Goal: Task Accomplishment & Management: Manage account settings

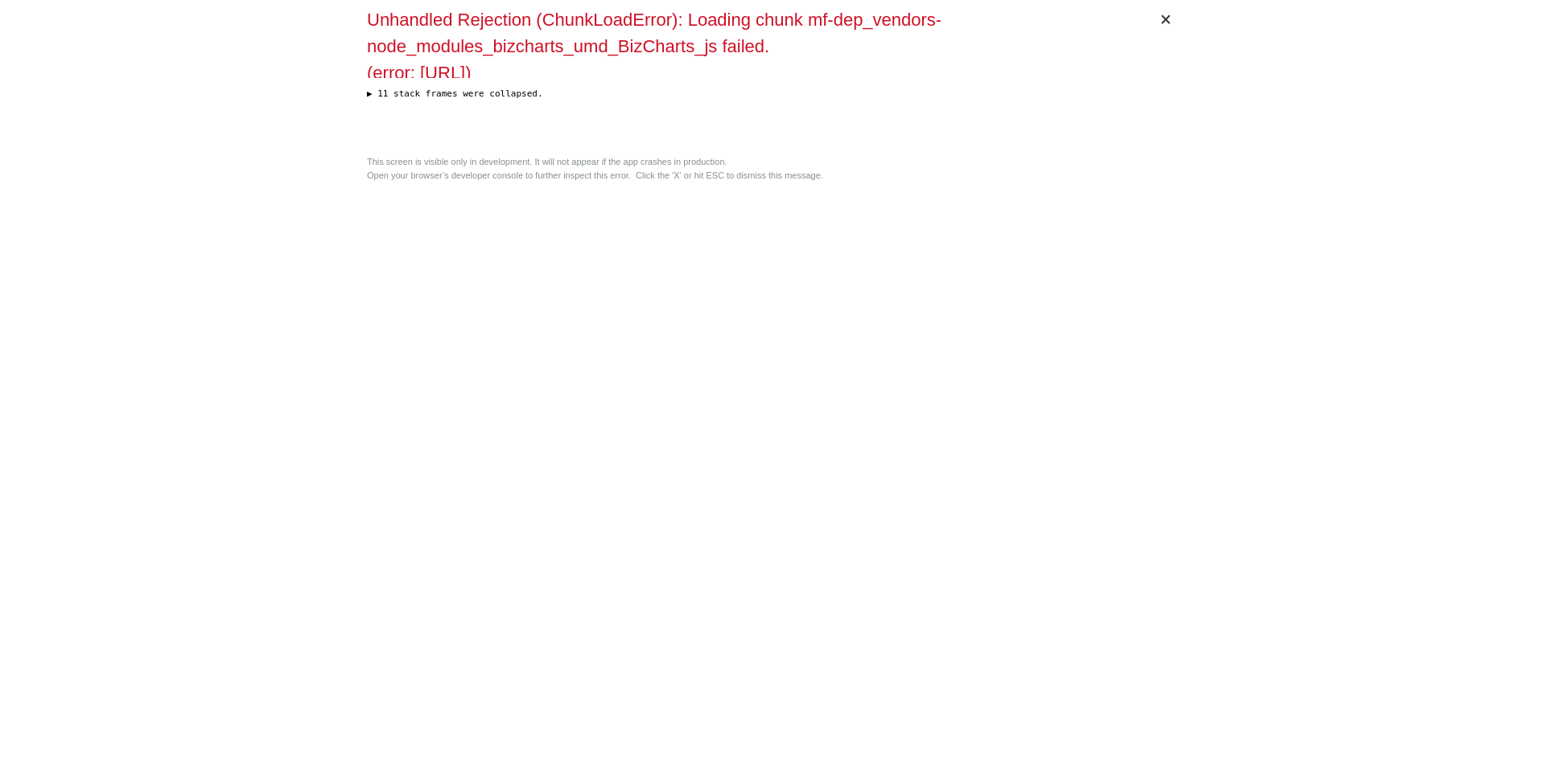
click at [594, 455] on div "× Unhandled Rejection (ChunkLoadError): Loading chunk mf-dep_vendors-node_modul…" at bounding box center [772, 392] width 824 height 784
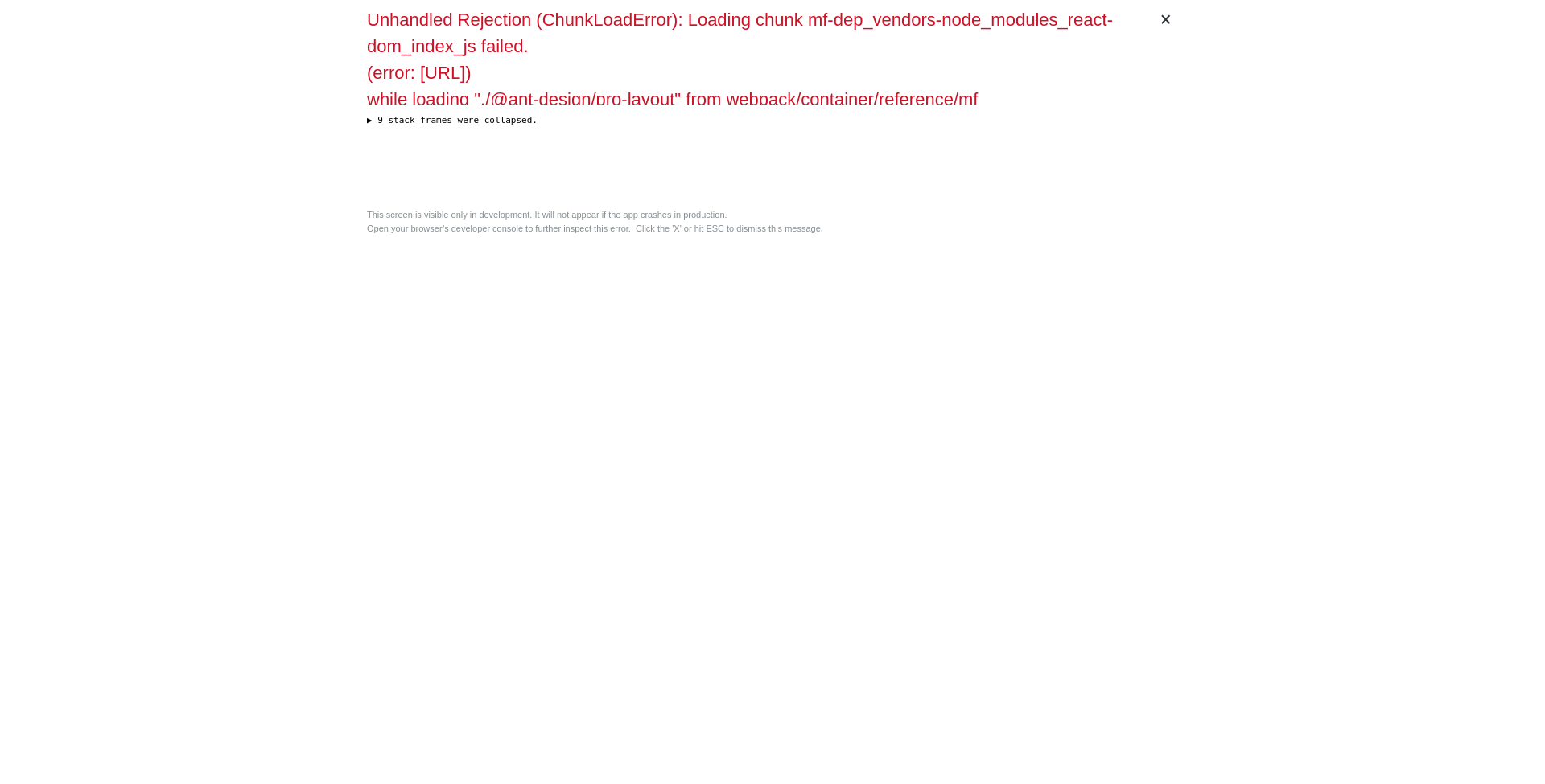
click at [556, 358] on div "× Unhandled Rejection (ChunkLoadError): Loading chunk mf-dep_vendors-node_modul…" at bounding box center [772, 392] width 824 height 784
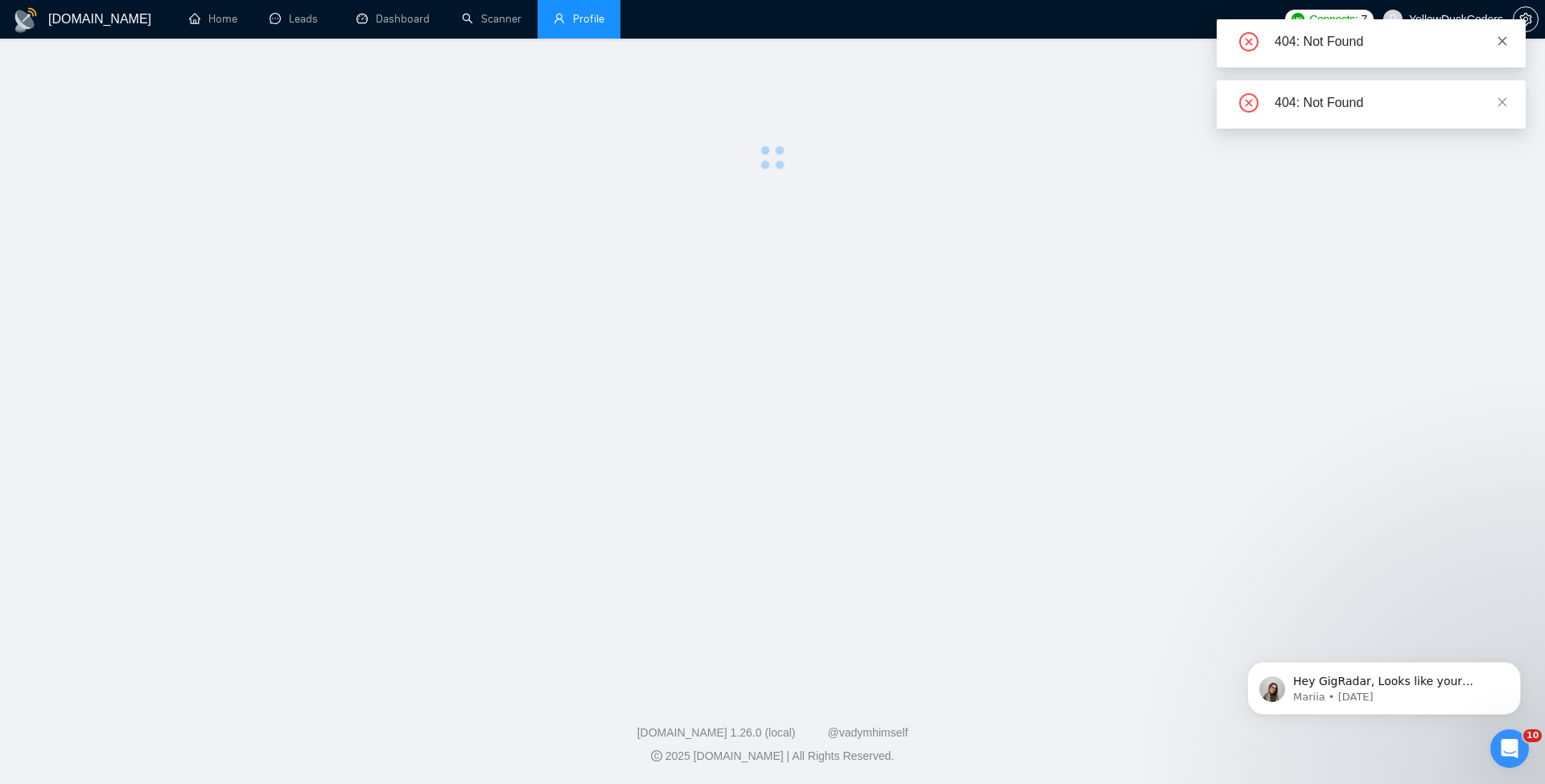
click at [1503, 40] on icon "close" at bounding box center [1502, 40] width 9 height 9
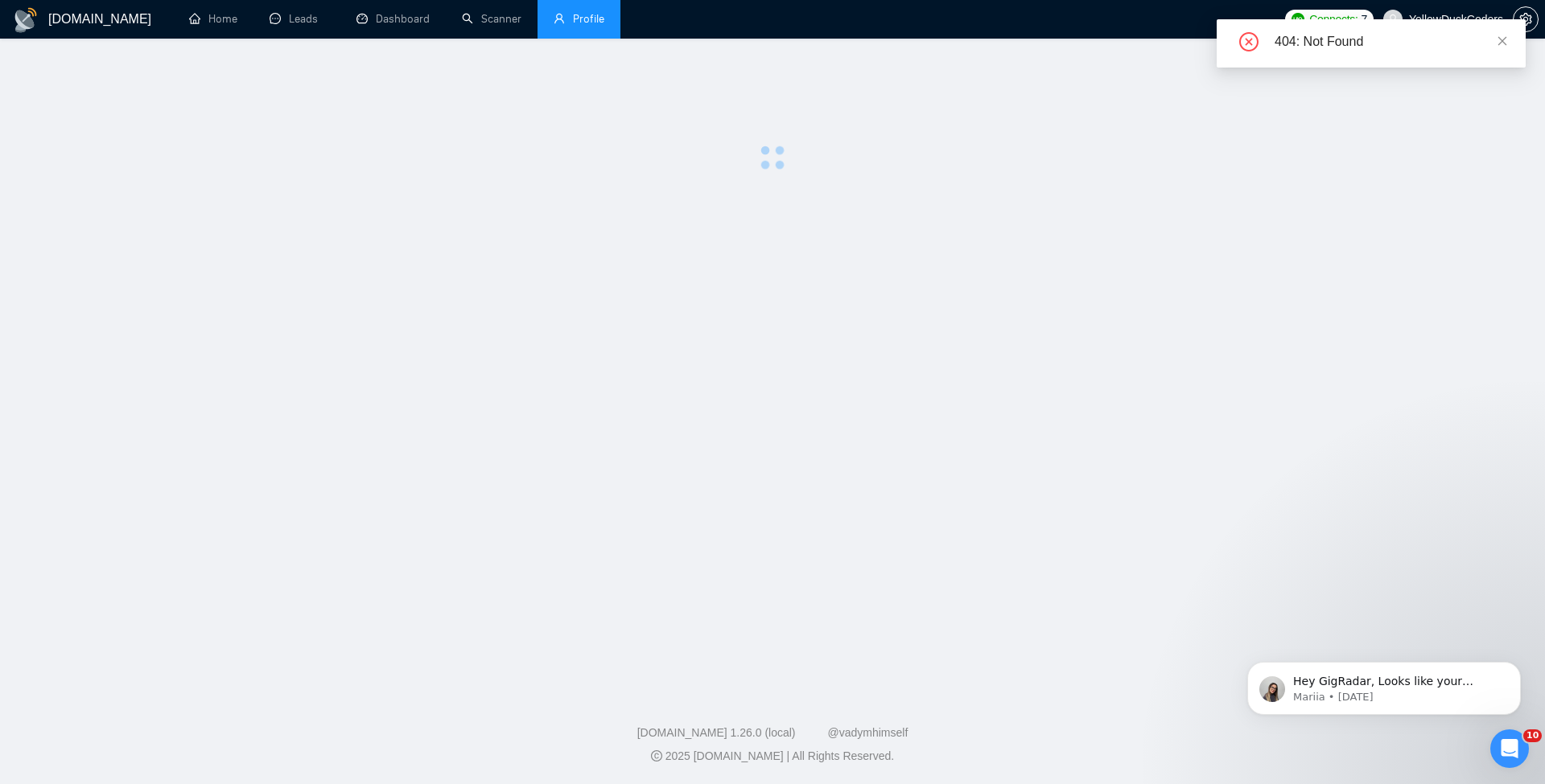
click at [1499, 84] on div at bounding box center [772, 118] width 1493 height 106
click at [1506, 50] on div "404: Not Found" at bounding box center [1390, 42] width 232 height 20
click at [1501, 36] on icon "close" at bounding box center [1502, 41] width 11 height 11
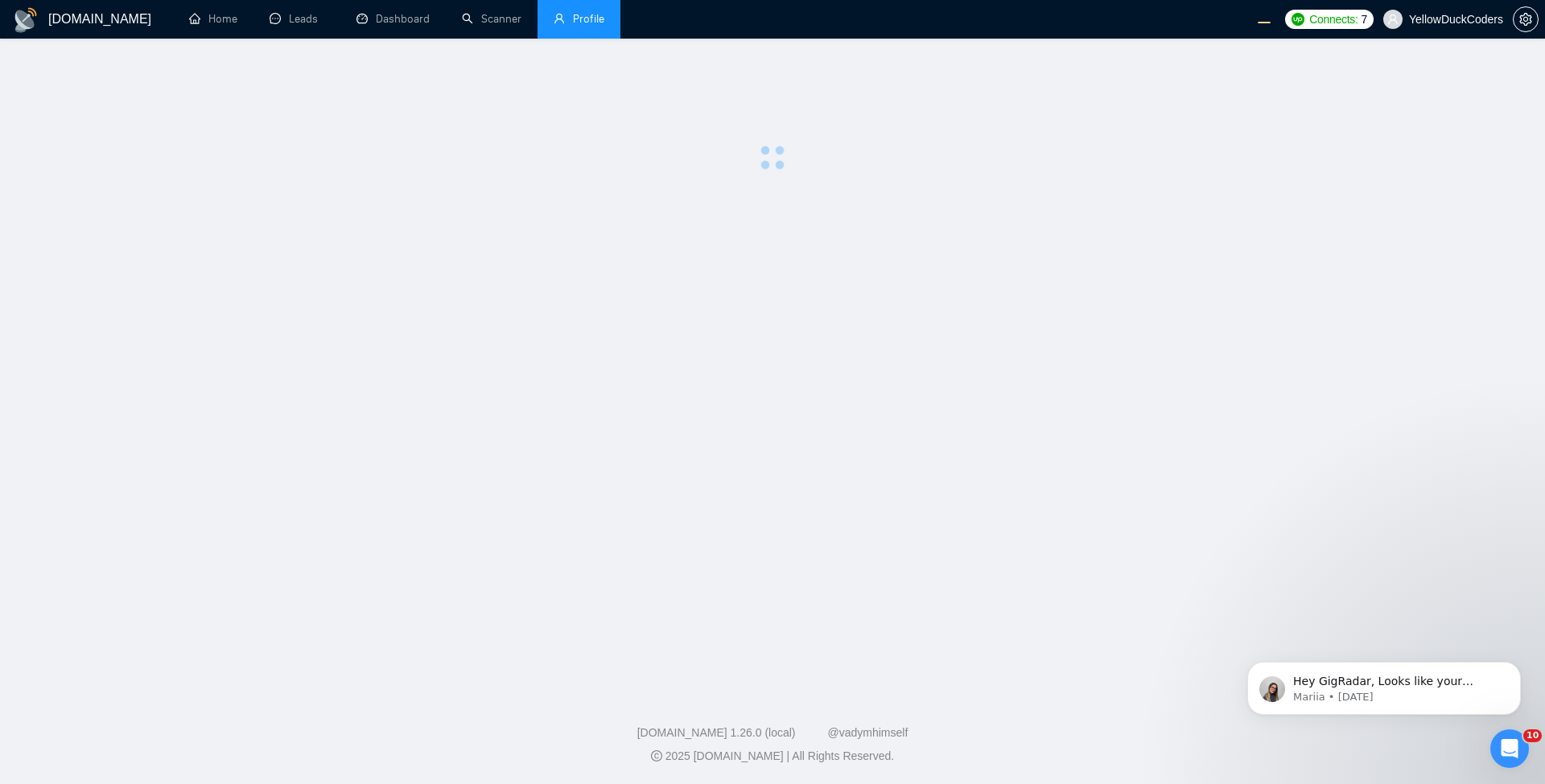
click at [1455, 31] on span "YellowDuckCoders" at bounding box center [1443, 19] width 139 height 52
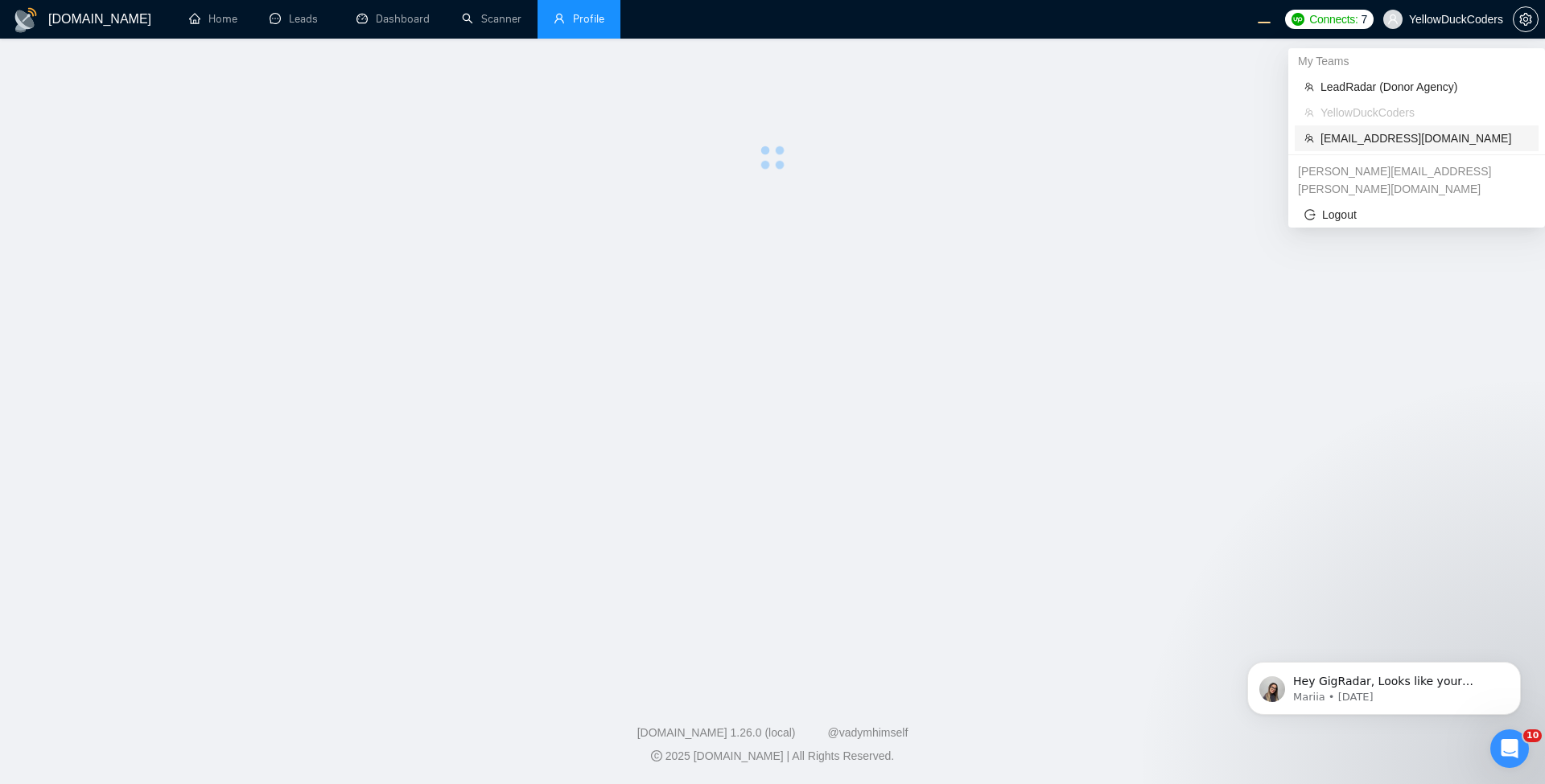
click at [1390, 138] on span "[EMAIL_ADDRESS][DOMAIN_NAME]" at bounding box center [1425, 138] width 209 height 18
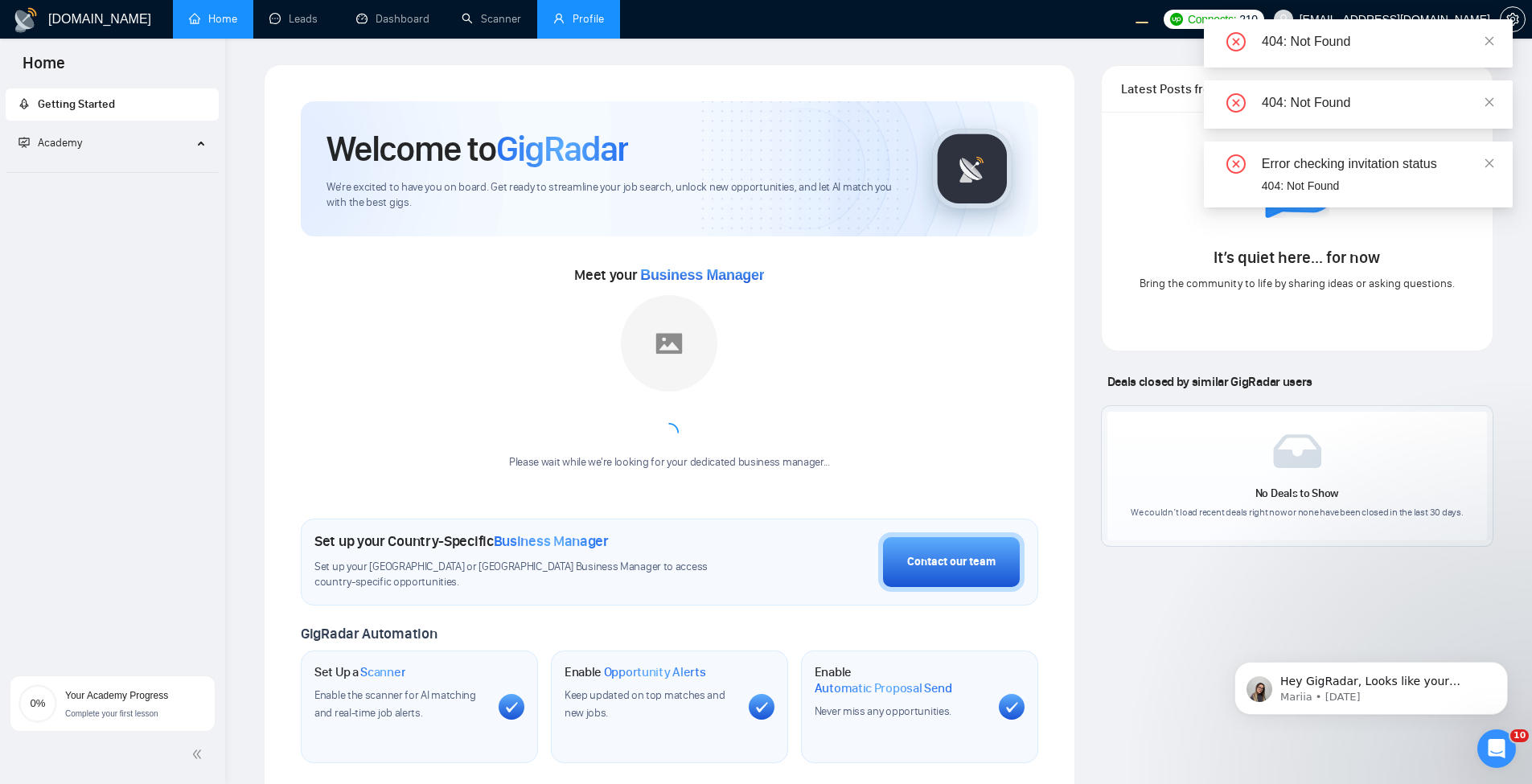
click at [553, 22] on link "Profile" at bounding box center [579, 19] width 51 height 14
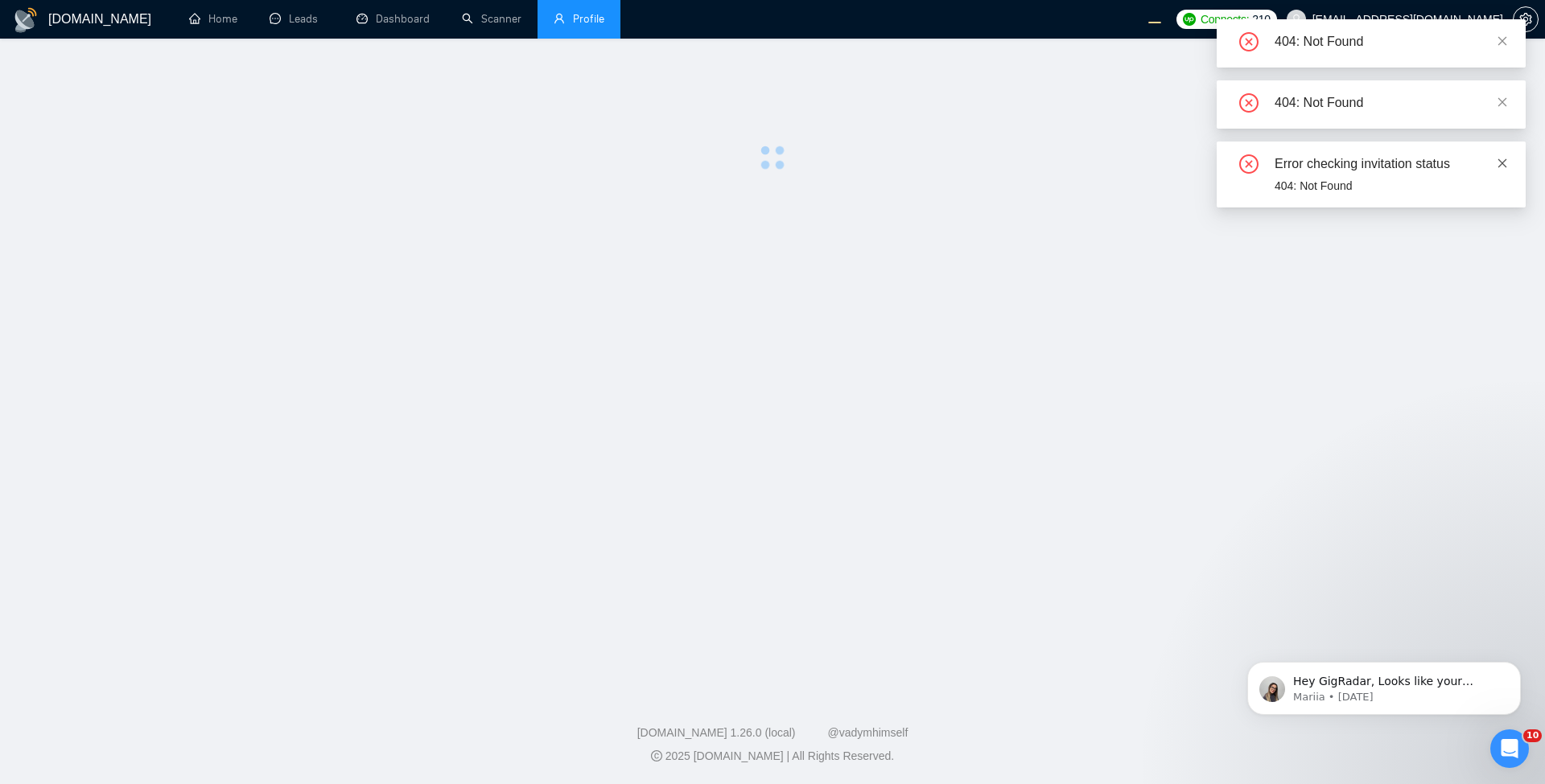
click at [1498, 164] on icon "close" at bounding box center [1502, 164] width 11 height 11
click at [1507, 106] on icon "close" at bounding box center [1502, 101] width 9 height 9
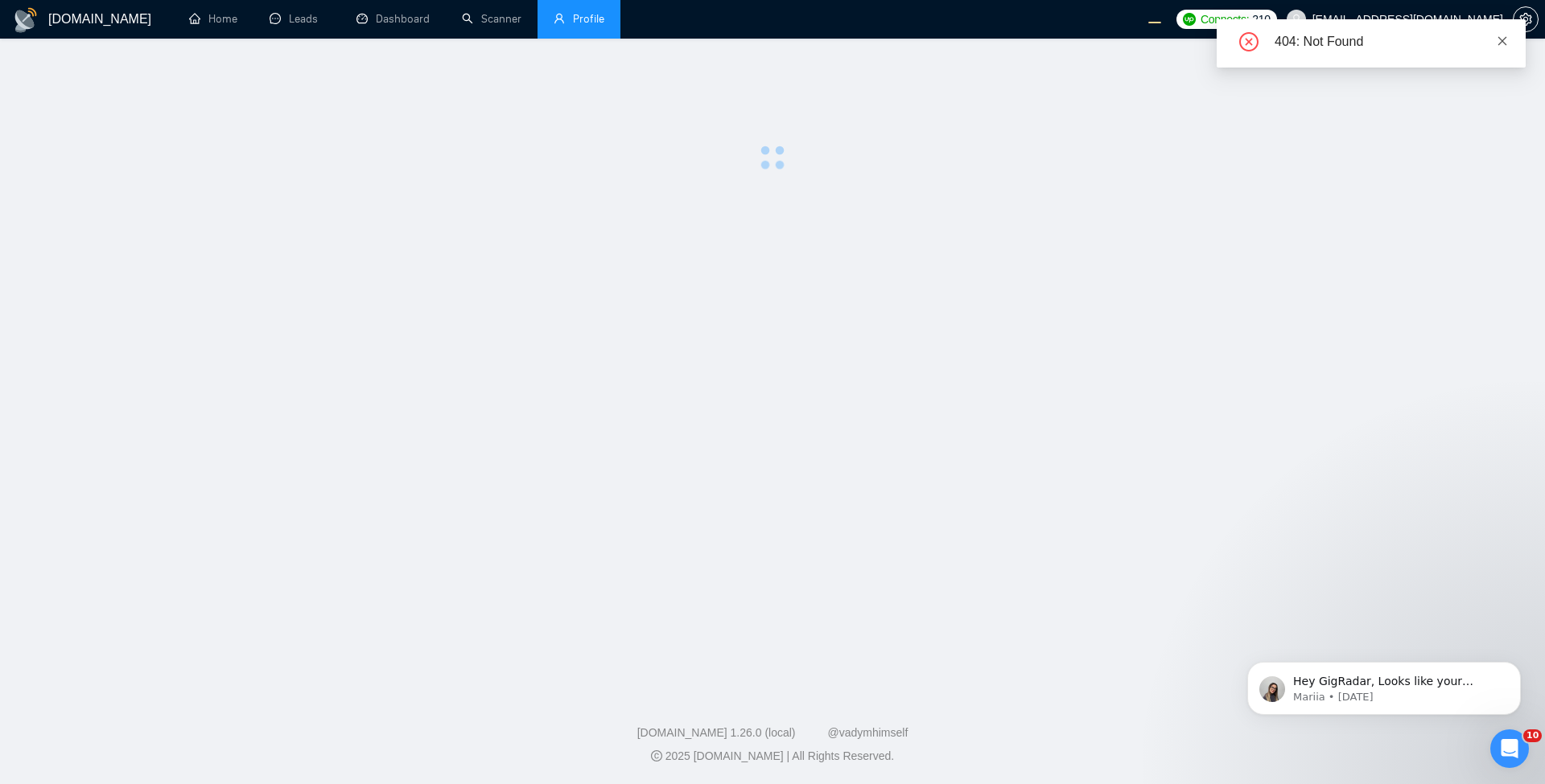
click at [1504, 47] on span at bounding box center [1502, 41] width 11 height 13
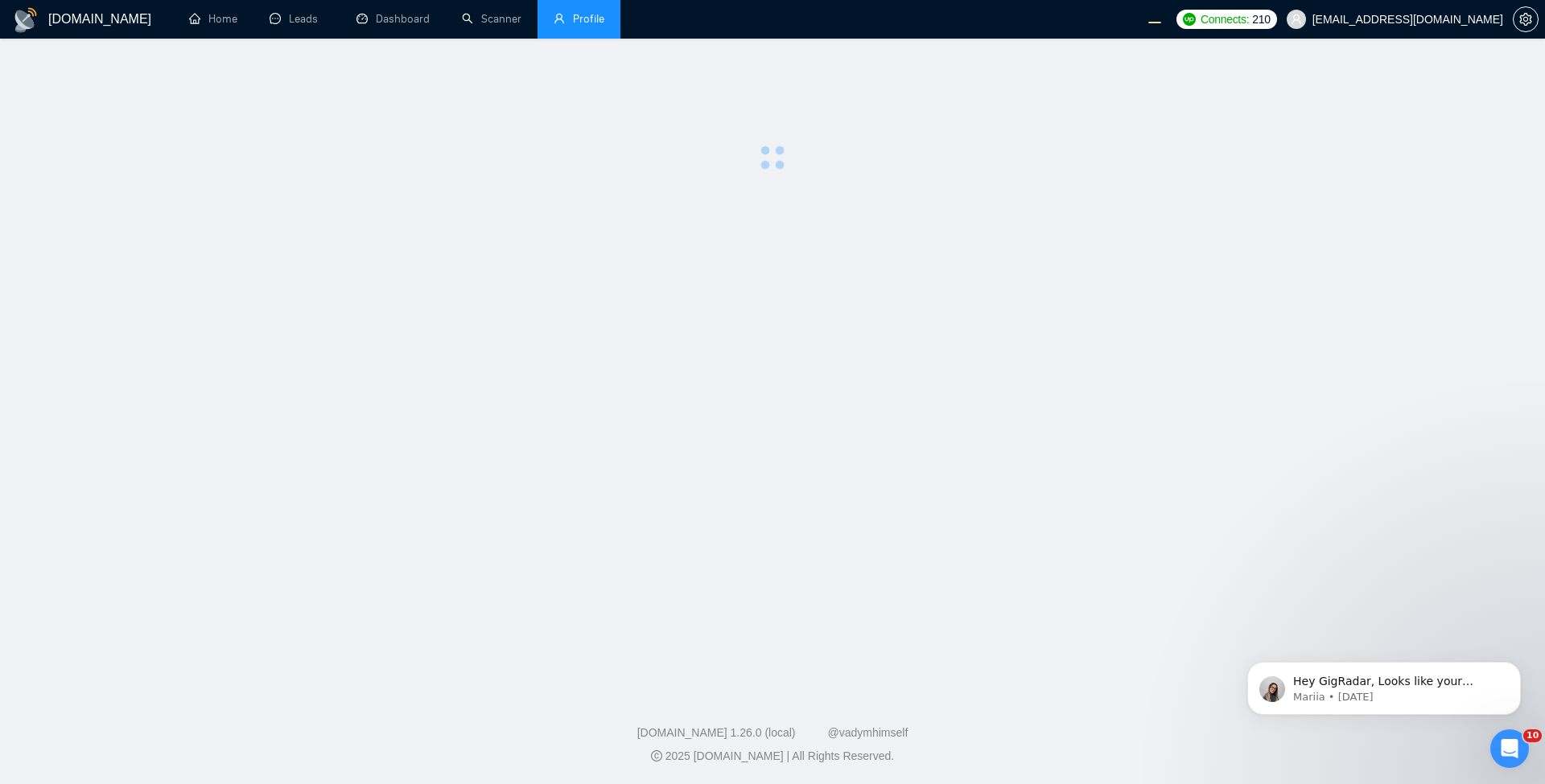
click at [761, 229] on main at bounding box center [772, 363] width 1493 height 596
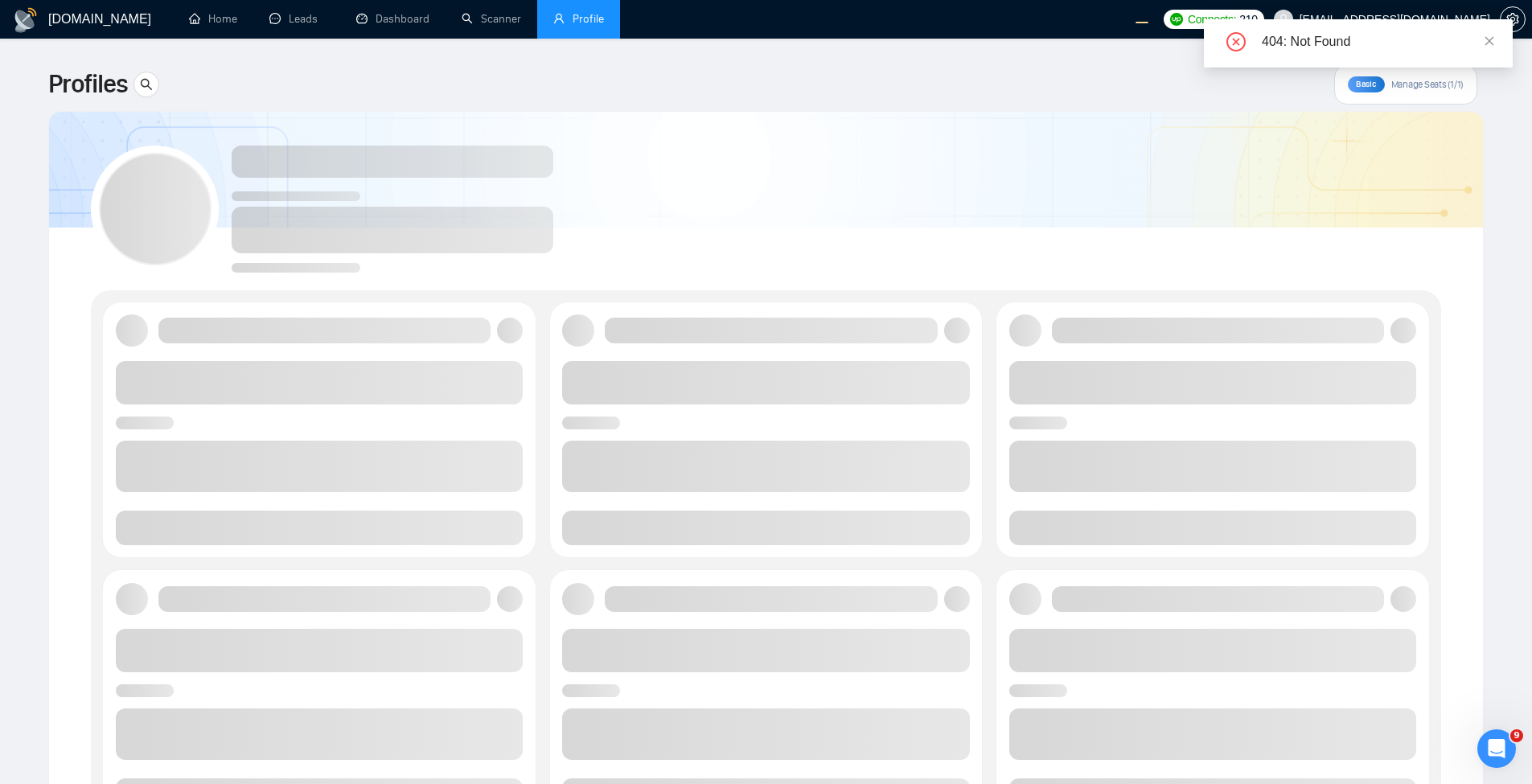
click at [1497, 38] on div "404: Not Found" at bounding box center [1358, 43] width 309 height 48
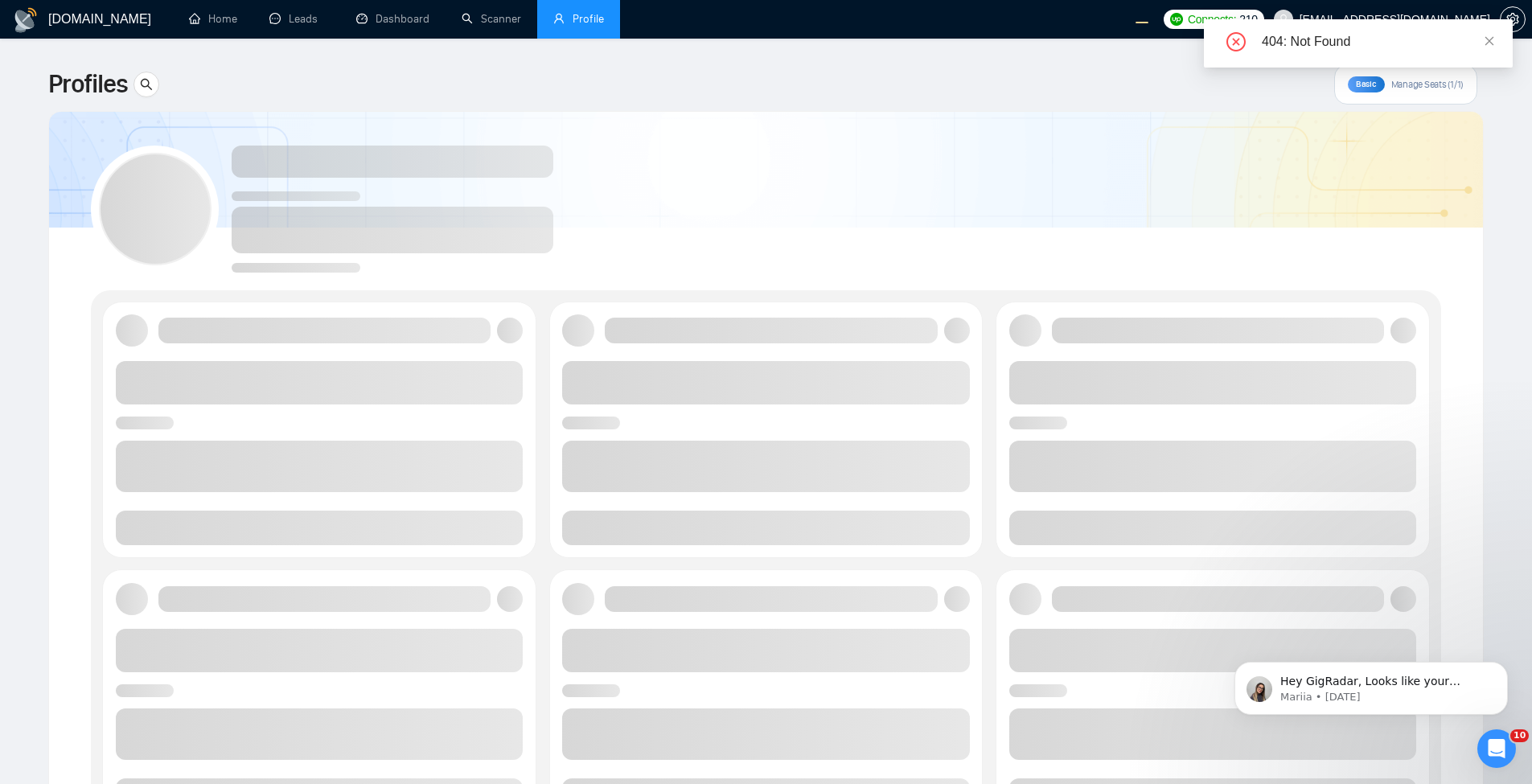
click at [1495, 34] on div "404: Not Found" at bounding box center [1358, 43] width 309 height 48
click at [1487, 47] on span at bounding box center [1489, 41] width 11 height 13
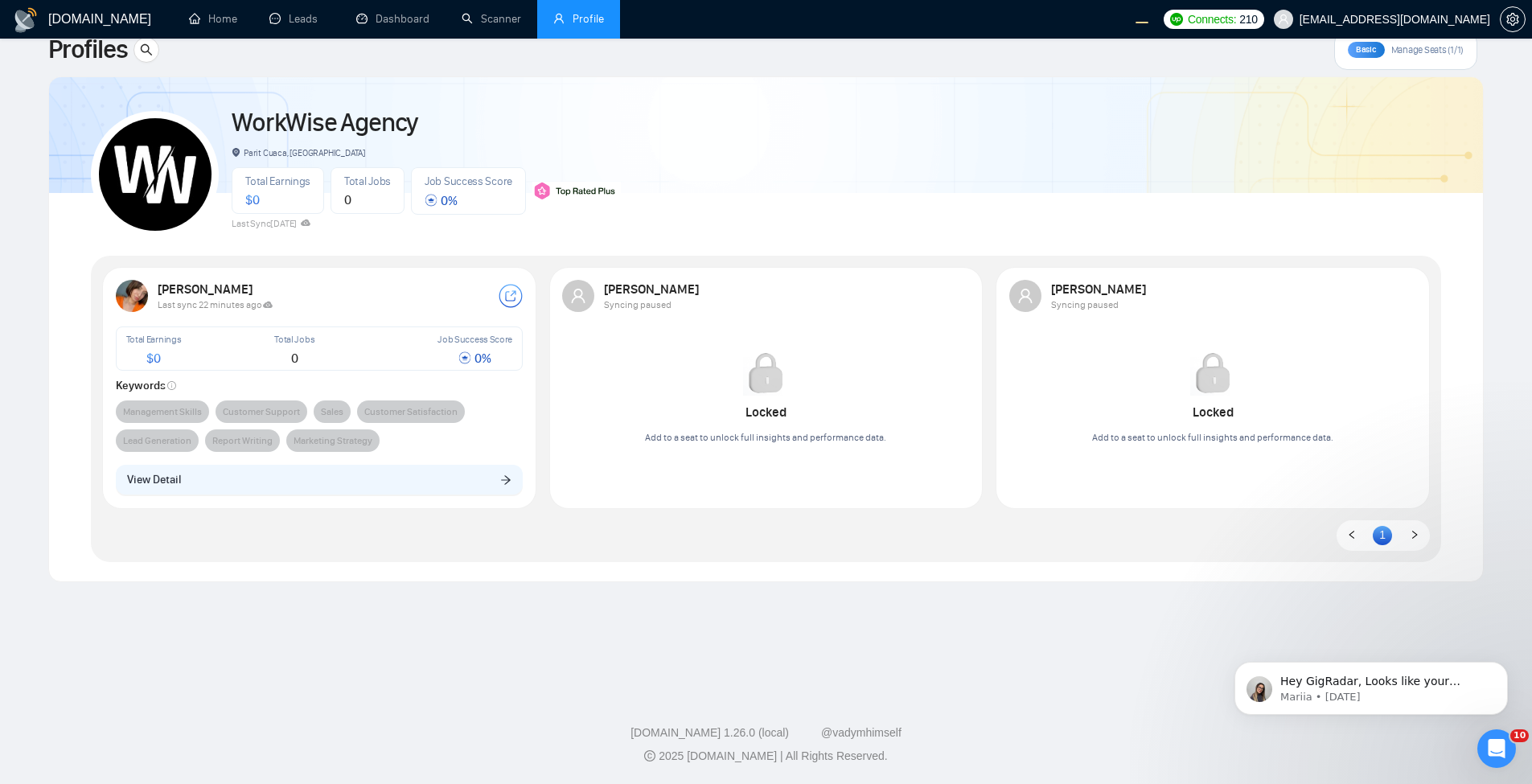
scroll to position [34, 0]
click at [1440, 53] on span "Manage Seats (1/1)" at bounding box center [1427, 50] width 72 height 13
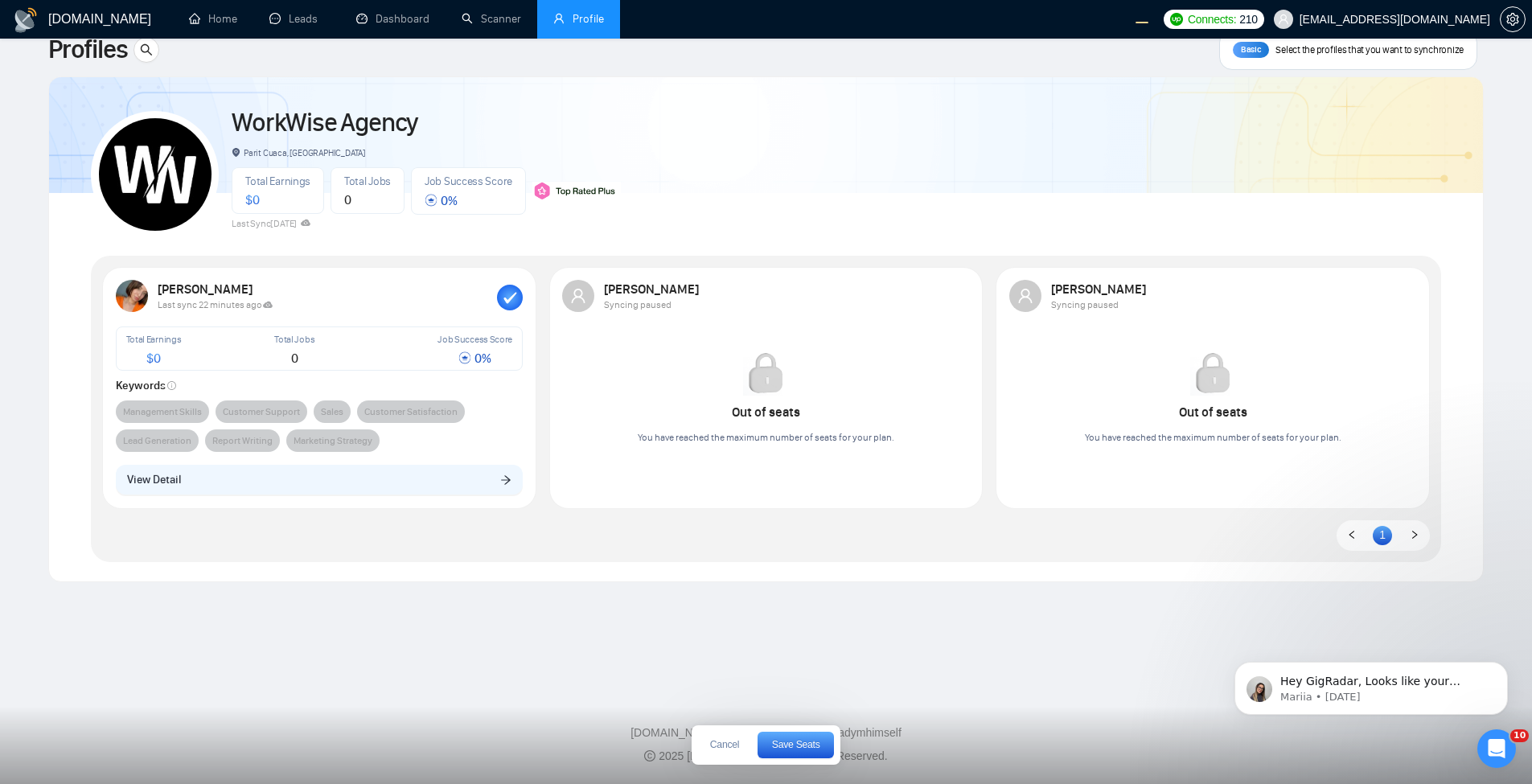
click at [511, 299] on icon "button" at bounding box center [511, 298] width 13 height 11
click at [957, 298] on div at bounding box center [957, 295] width 25 height 25
click at [811, 741] on span "Save Seats" at bounding box center [796, 745] width 48 height 10
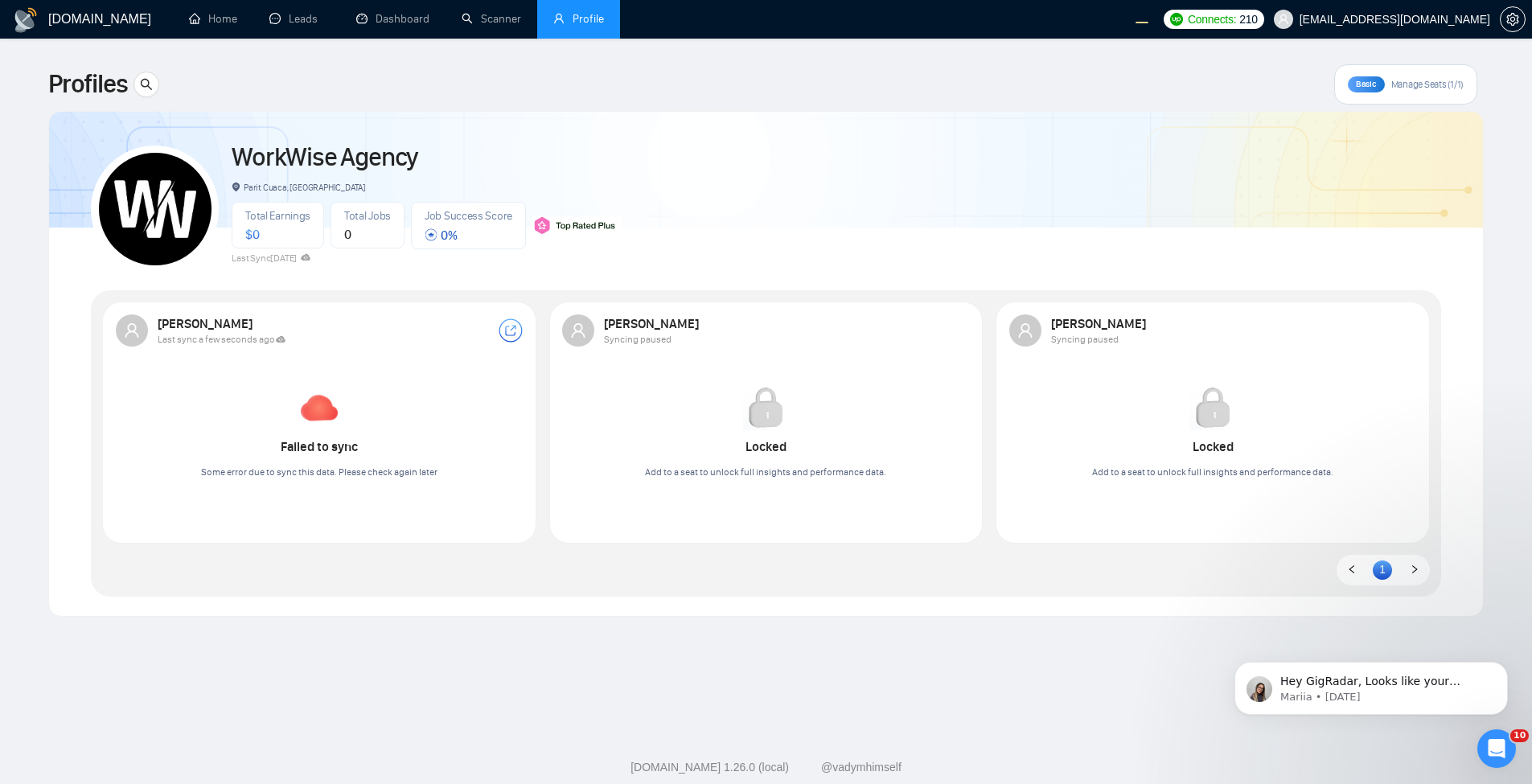
click at [989, 124] on div at bounding box center [766, 161] width 1434 height 132
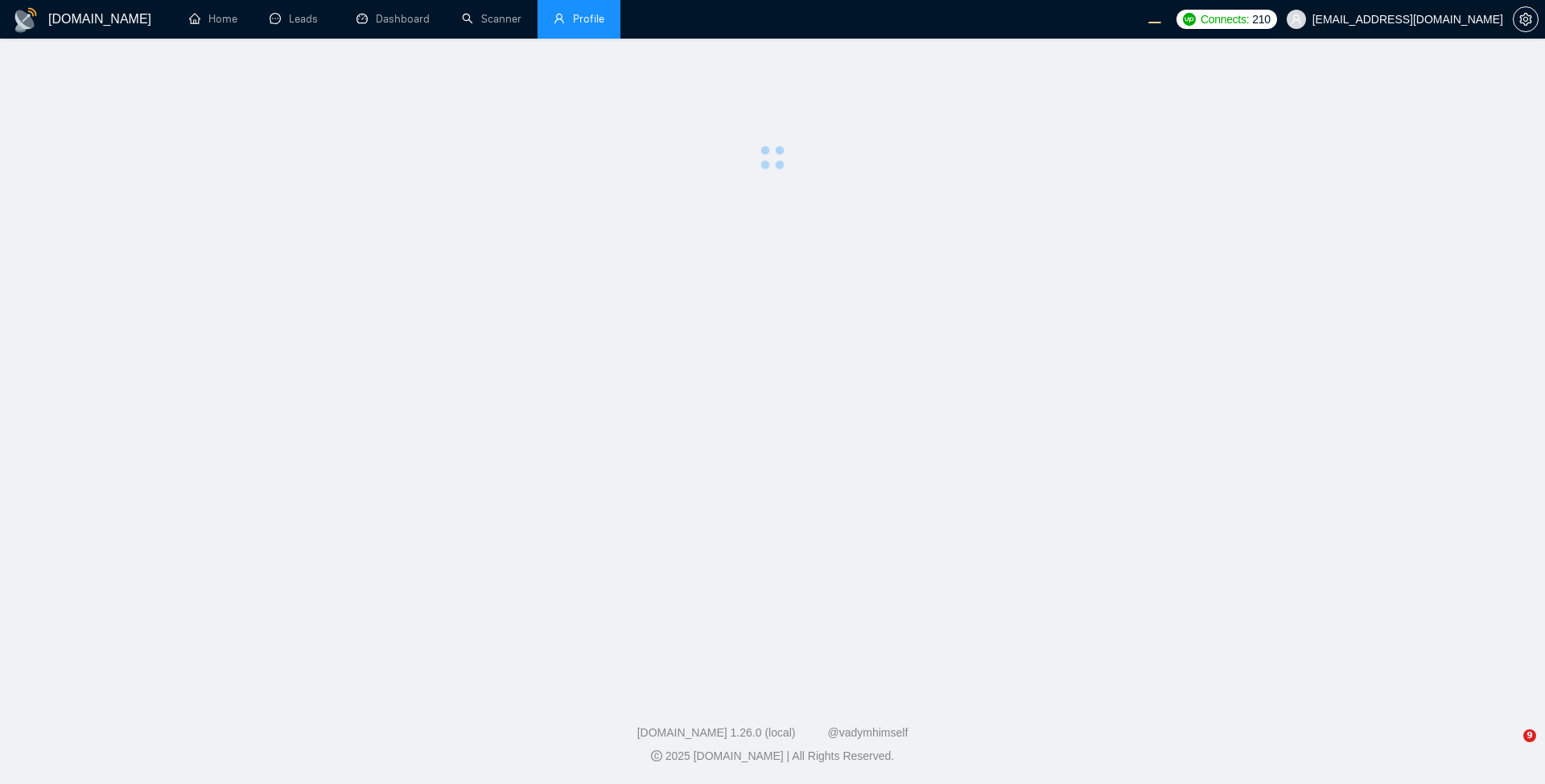
click at [1459, 20] on span "[EMAIL_ADDRESS][DOMAIN_NAME]" at bounding box center [1407, 20] width 191 height 0
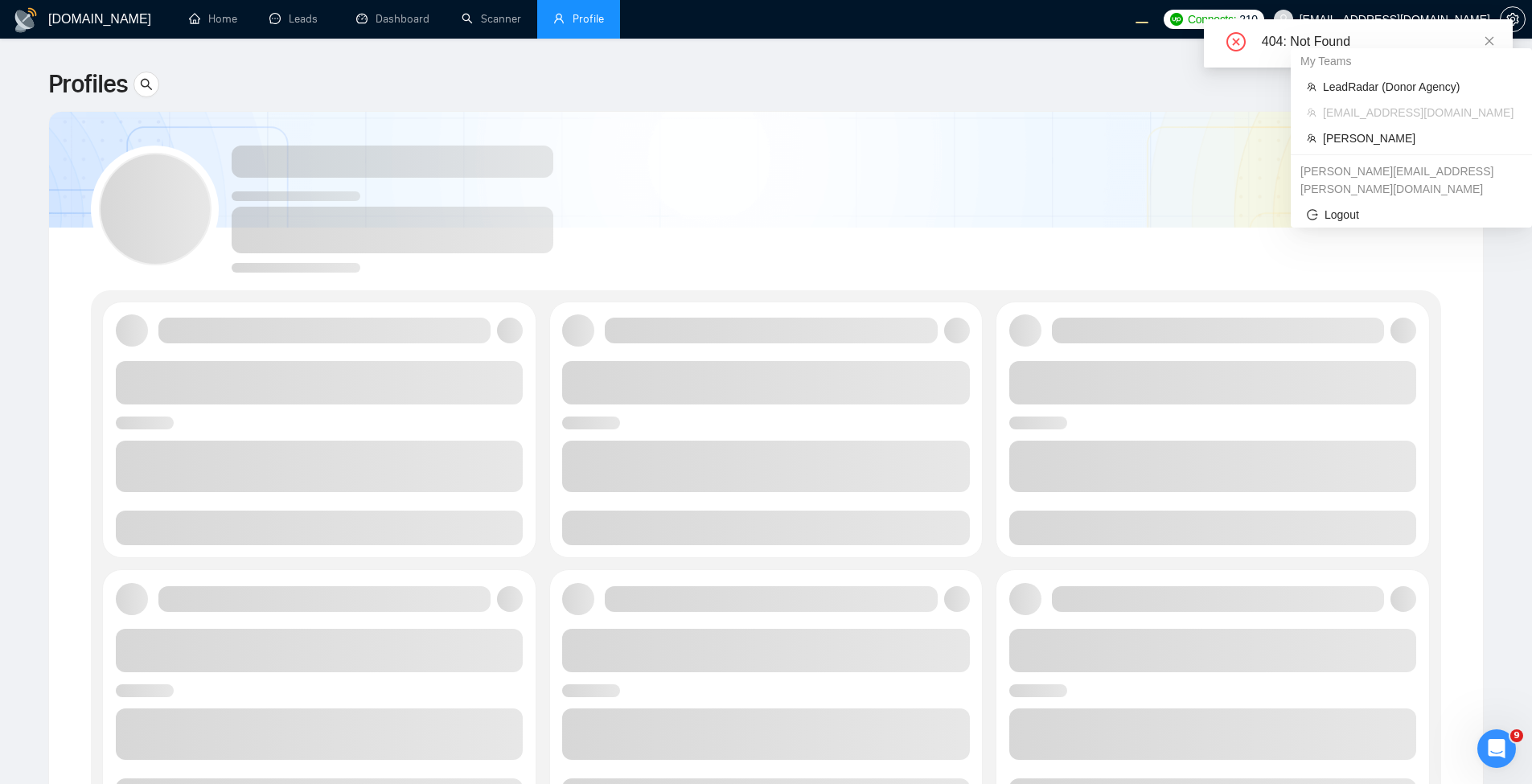
click at [1012, 211] on div at bounding box center [766, 202] width 1350 height 142
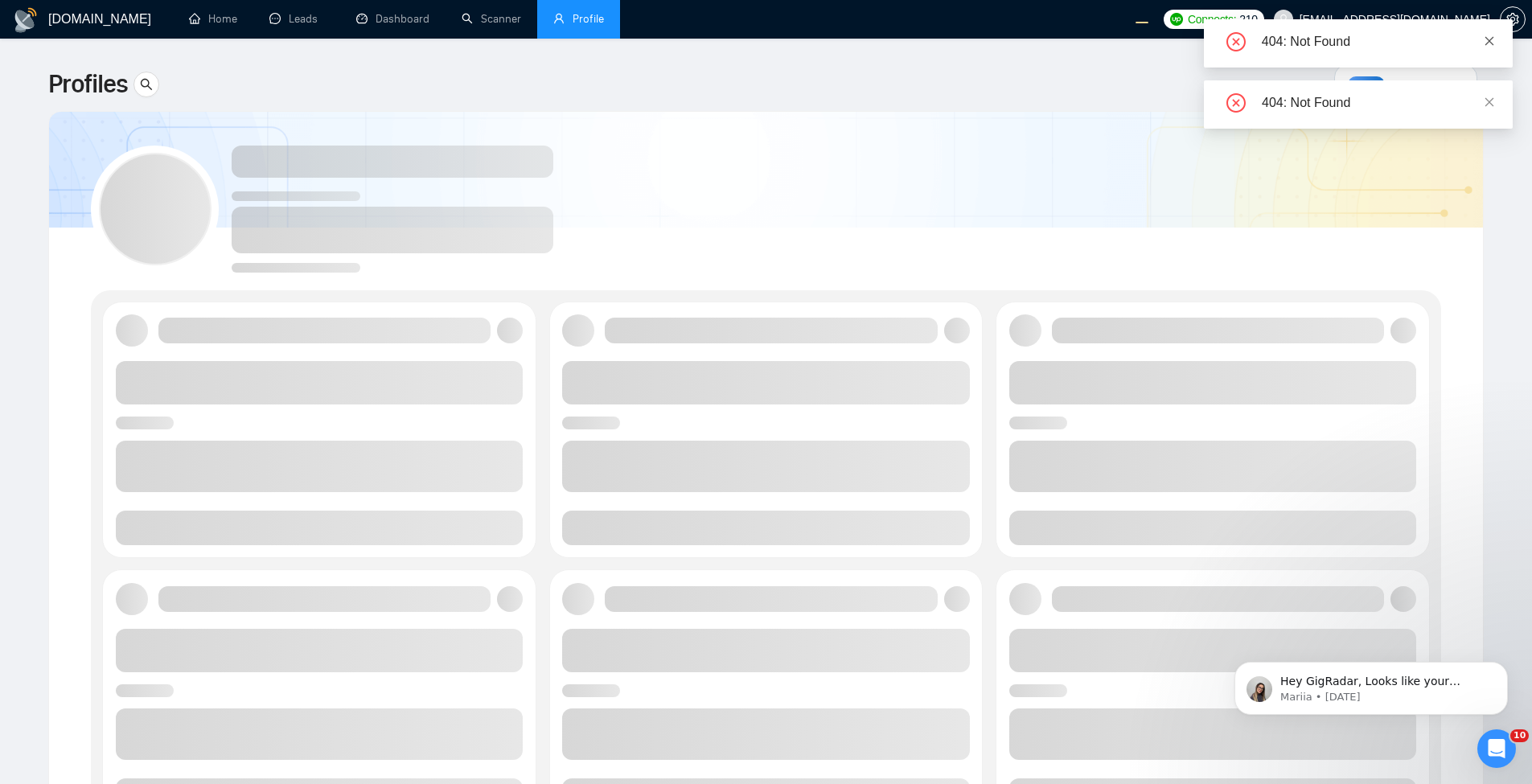
click at [1485, 39] on icon "close" at bounding box center [1489, 41] width 11 height 11
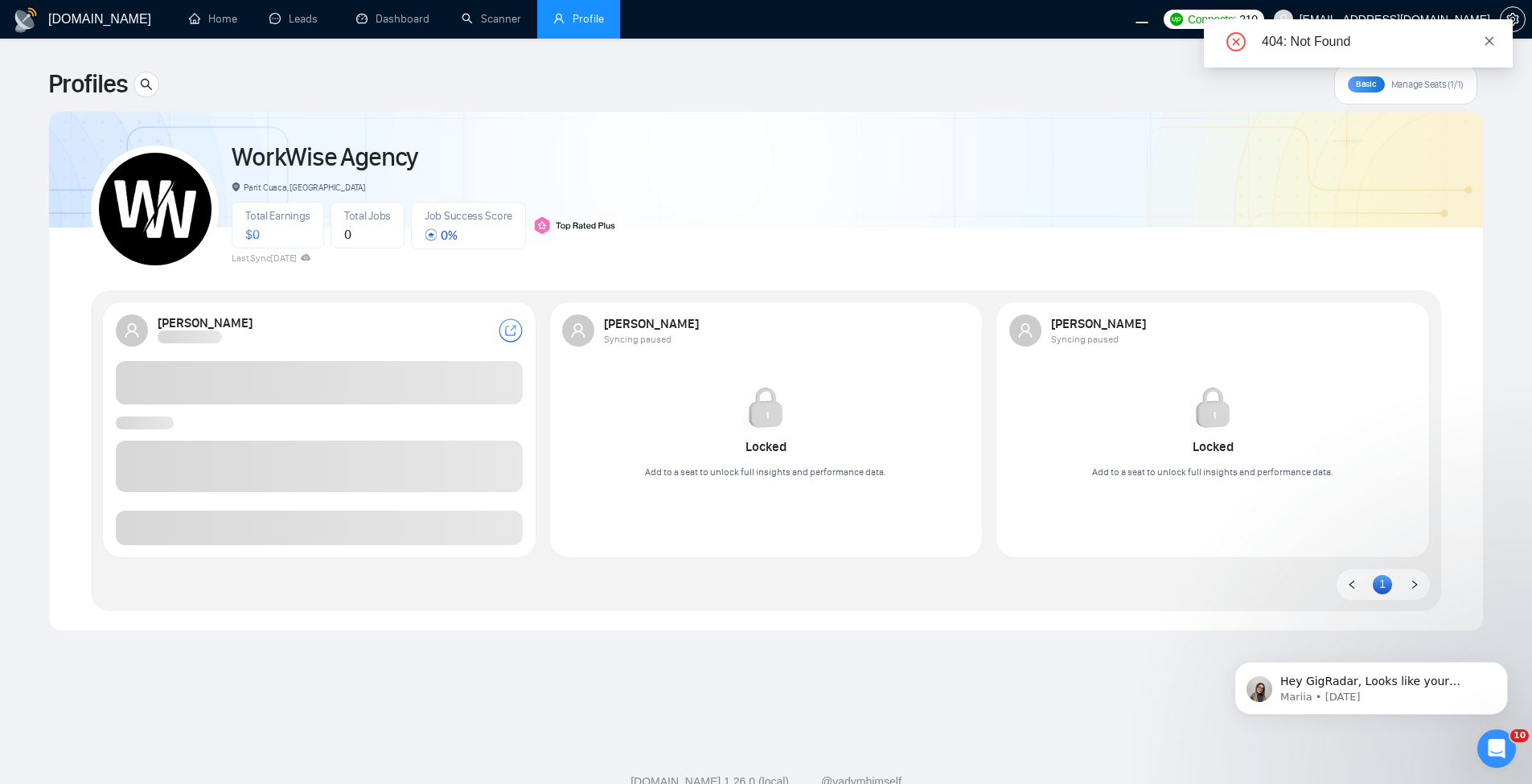
click at [1489, 46] on icon "close" at bounding box center [1489, 41] width 11 height 11
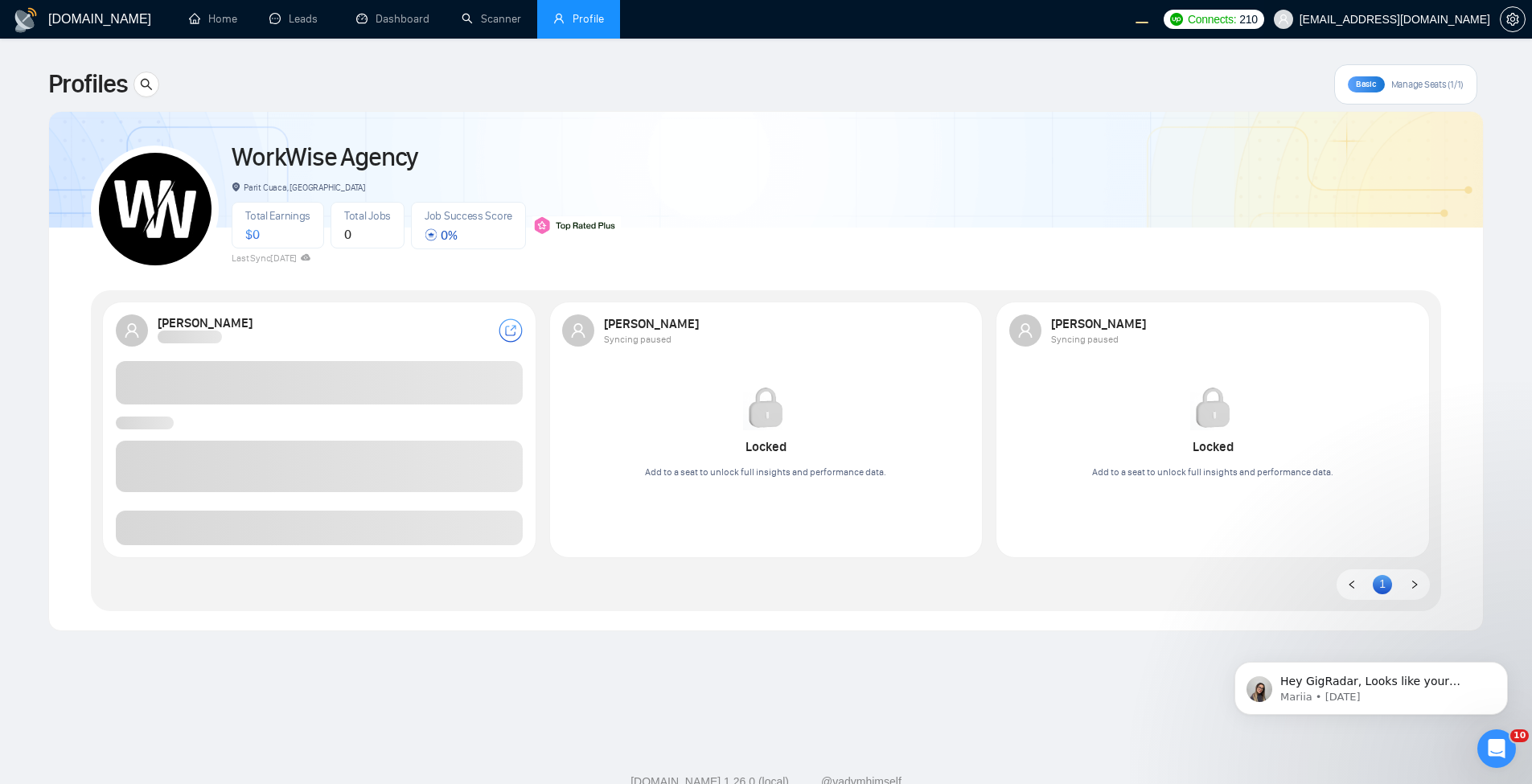
click at [1459, 20] on span "[EMAIL_ADDRESS][DOMAIN_NAME]" at bounding box center [1395, 20] width 191 height 0
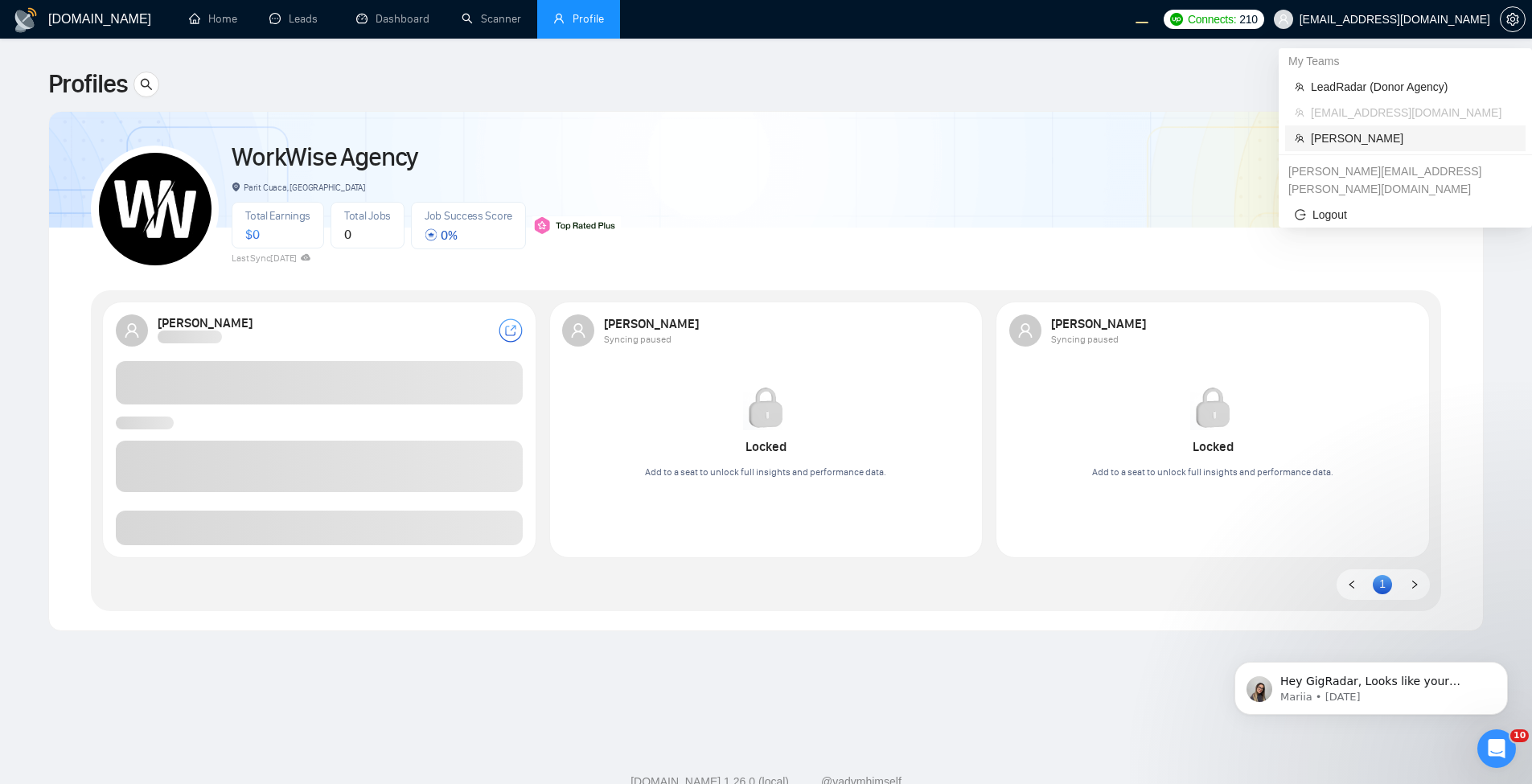
click at [1376, 130] on span "[PERSON_NAME]" at bounding box center [1413, 138] width 205 height 18
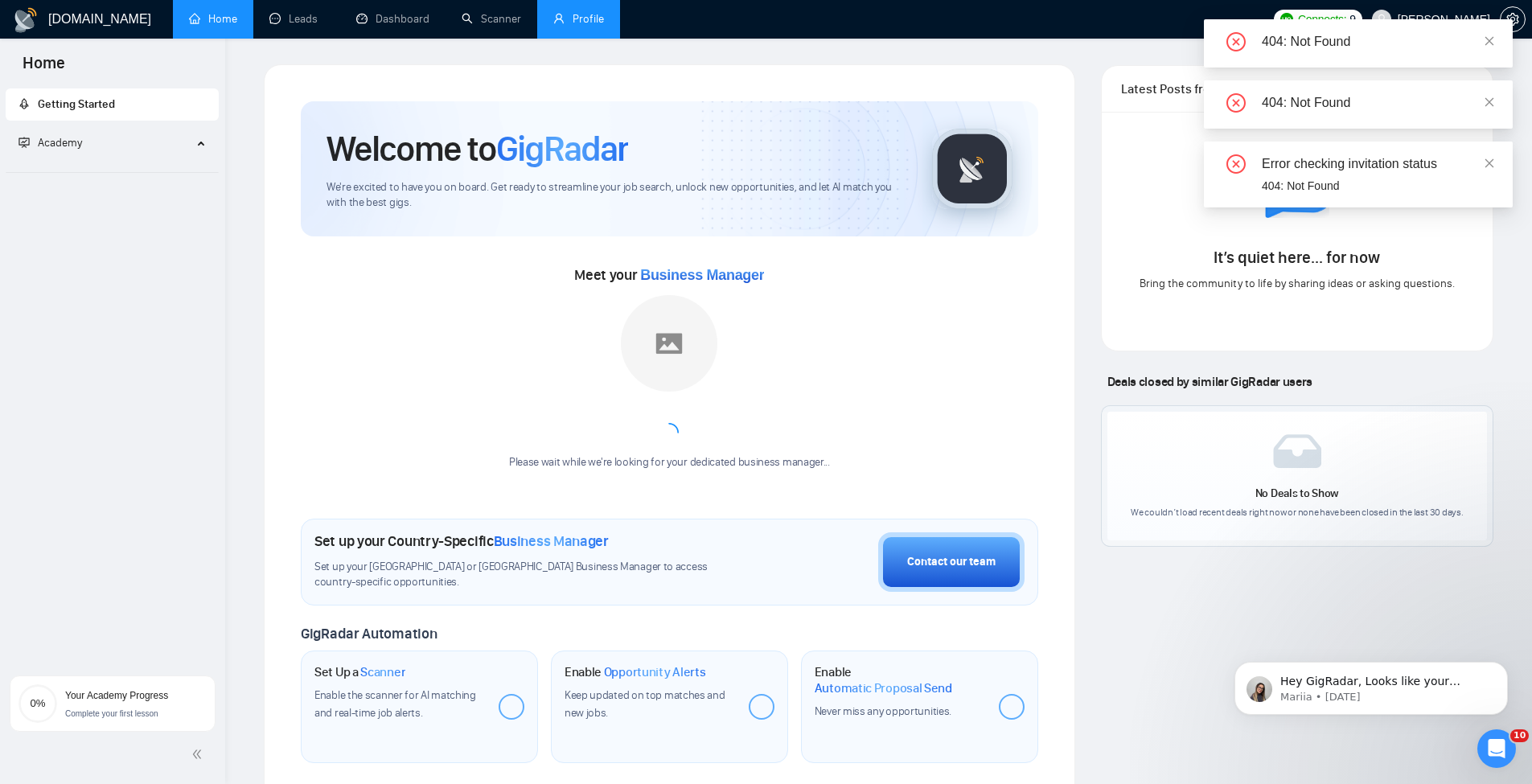
click at [600, 20] on link "Profile" at bounding box center [579, 19] width 51 height 14
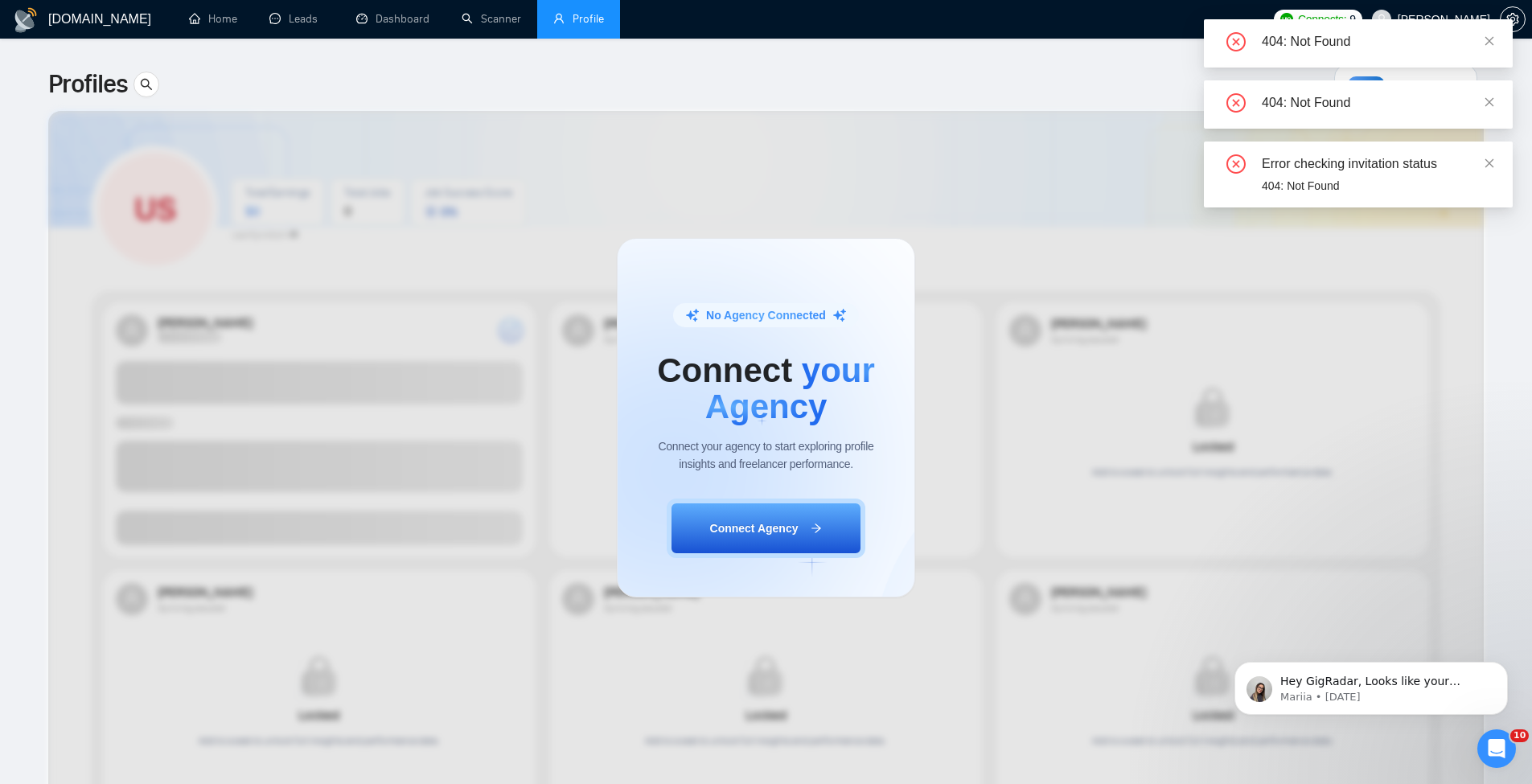
click at [683, 167] on div "No Agency Connected Connect your Agency Connect your agency to start exploring …" at bounding box center [766, 417] width 1532 height 732
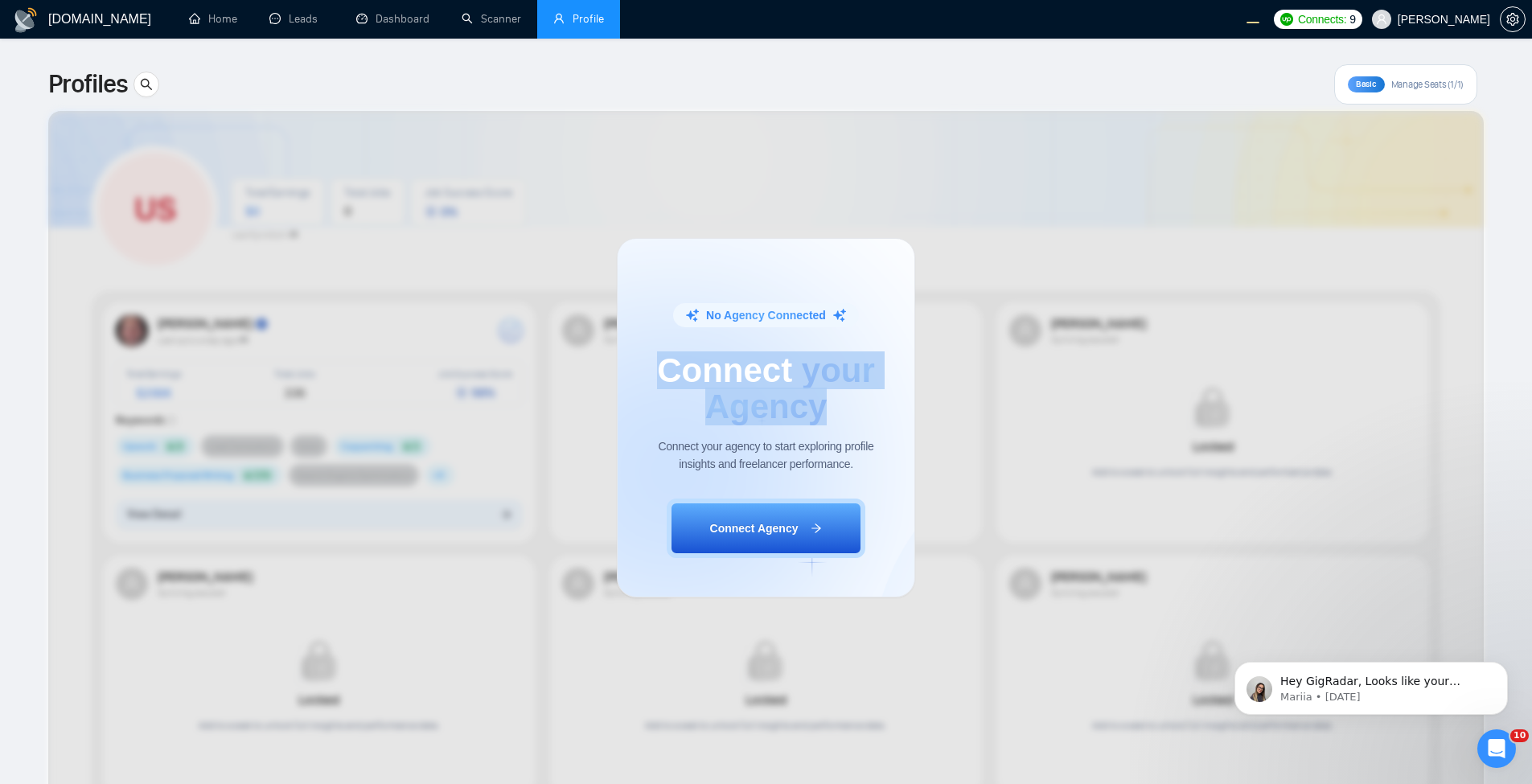
drag, startPoint x: 643, startPoint y: 368, endPoint x: 887, endPoint y: 419, distance: 249.3
click at [890, 420] on div "No Agency Connected Connect your Agency Connect your agency to start exploring …" at bounding box center [766, 417] width 299 height 358
copy h1 "Connect your Agency"
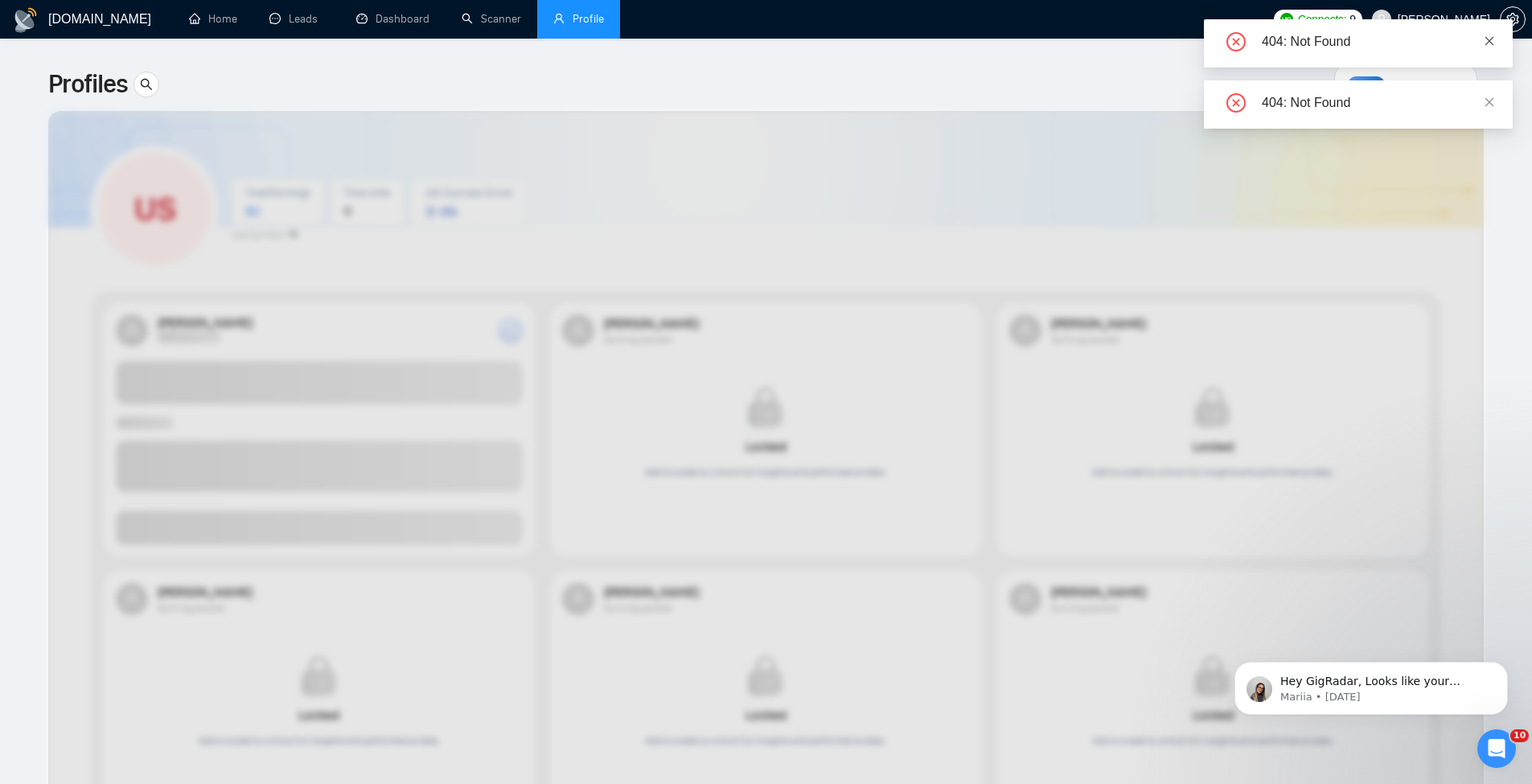
click at [1488, 39] on icon "close" at bounding box center [1489, 40] width 9 height 9
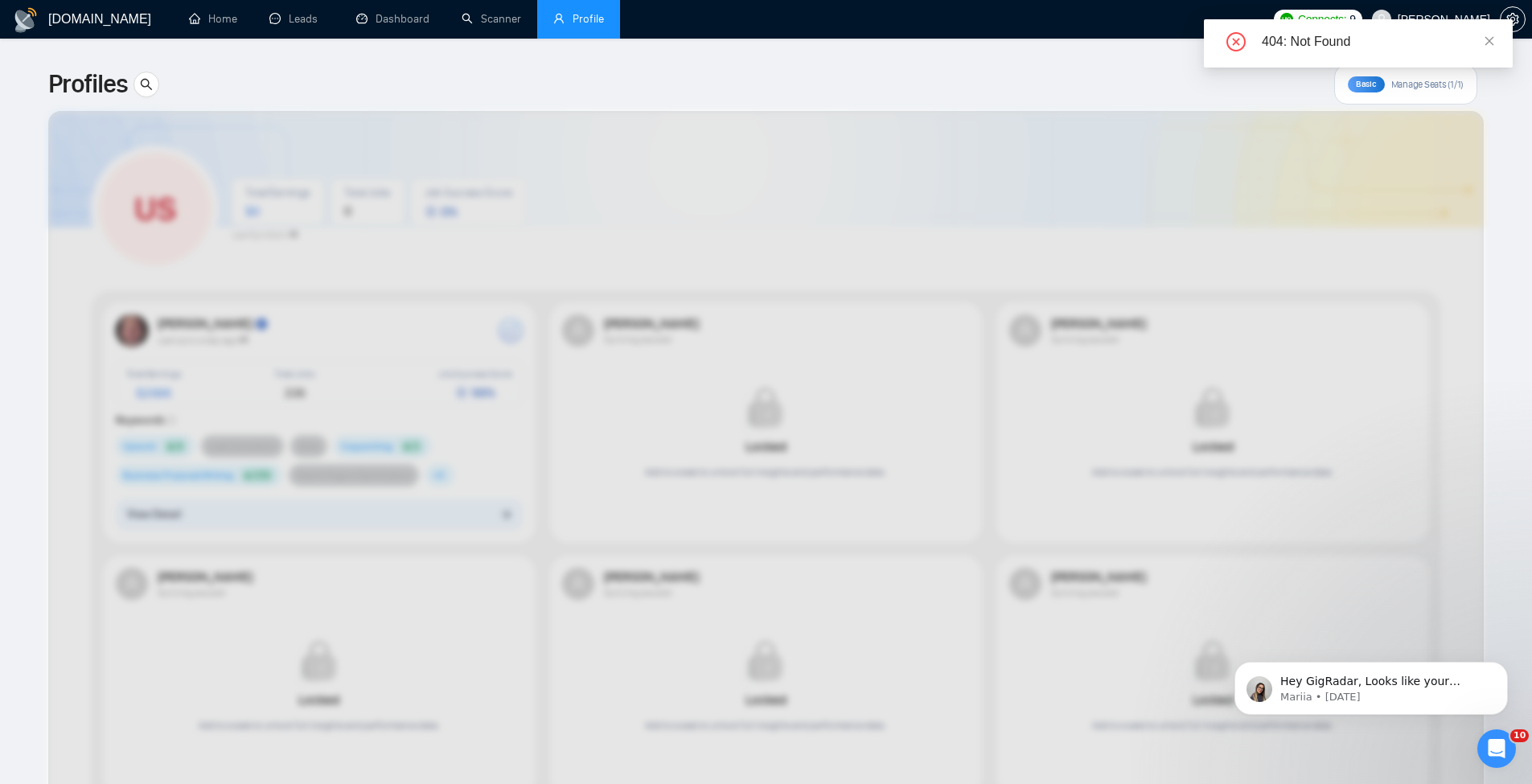
click at [430, 151] on div at bounding box center [766, 617] width 1435 height 1012
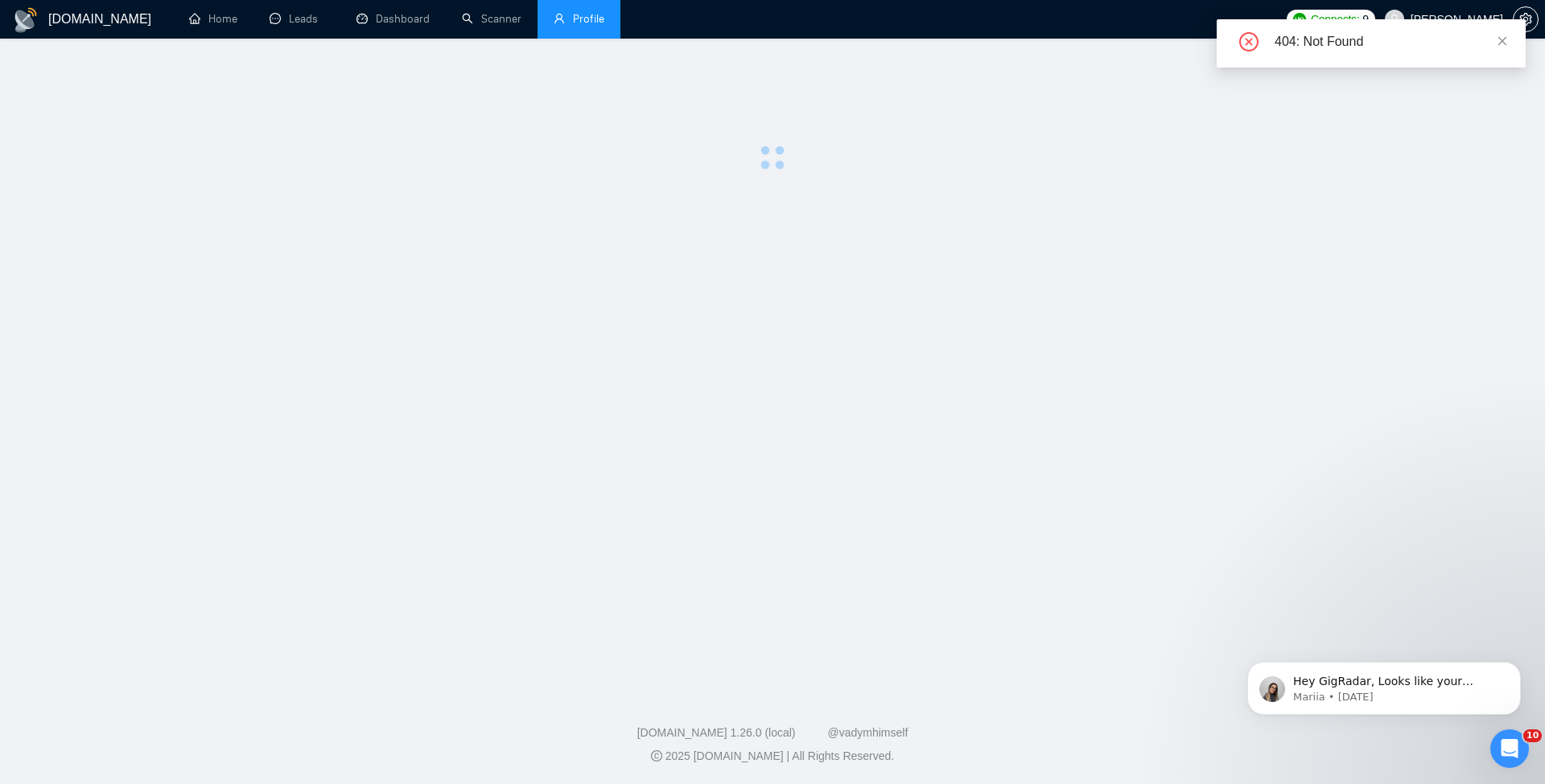
click at [542, 326] on main at bounding box center [772, 363] width 1493 height 596
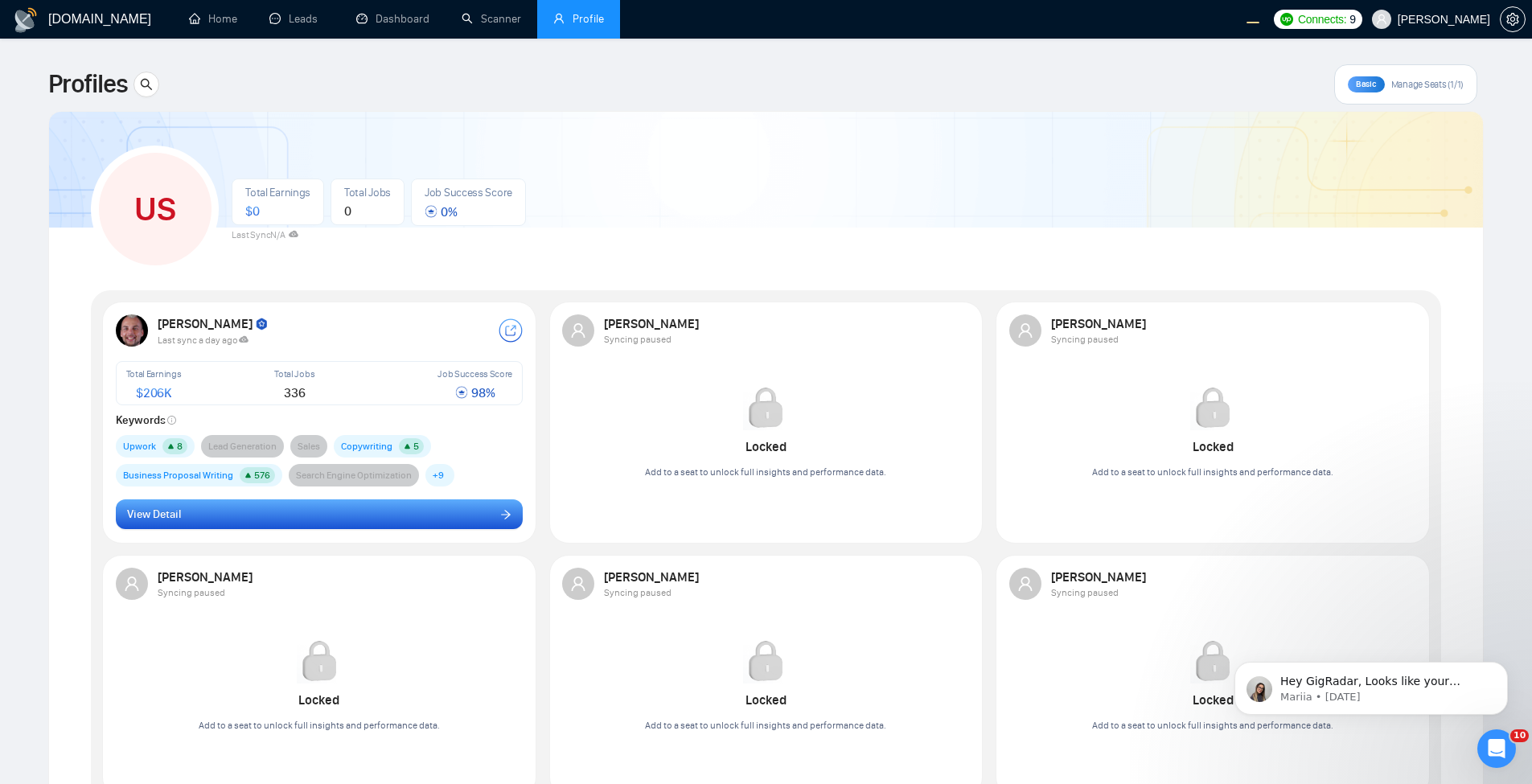
click at [246, 526] on button "View Detail" at bounding box center [320, 514] width 408 height 30
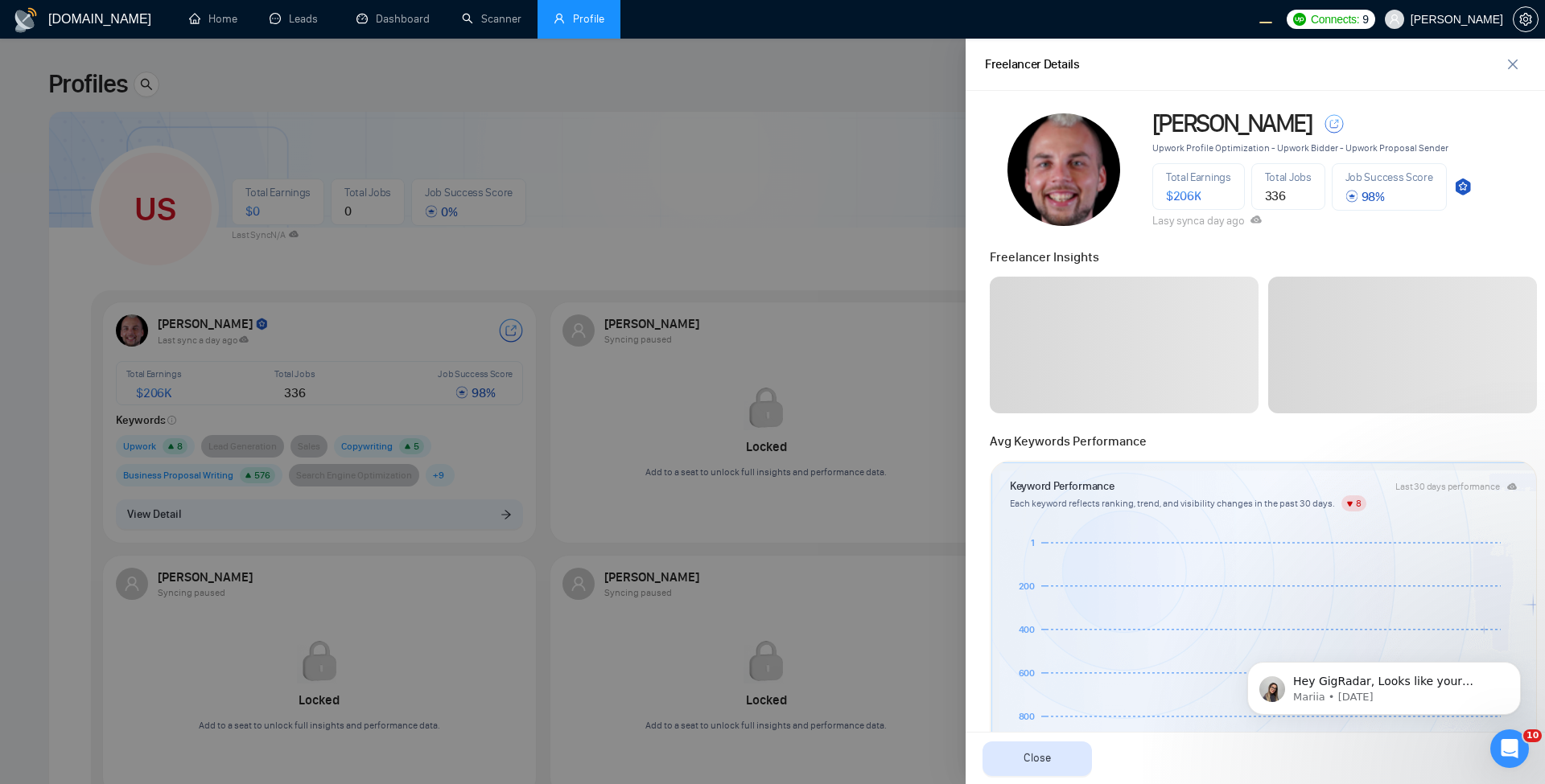
scroll to position [579, 0]
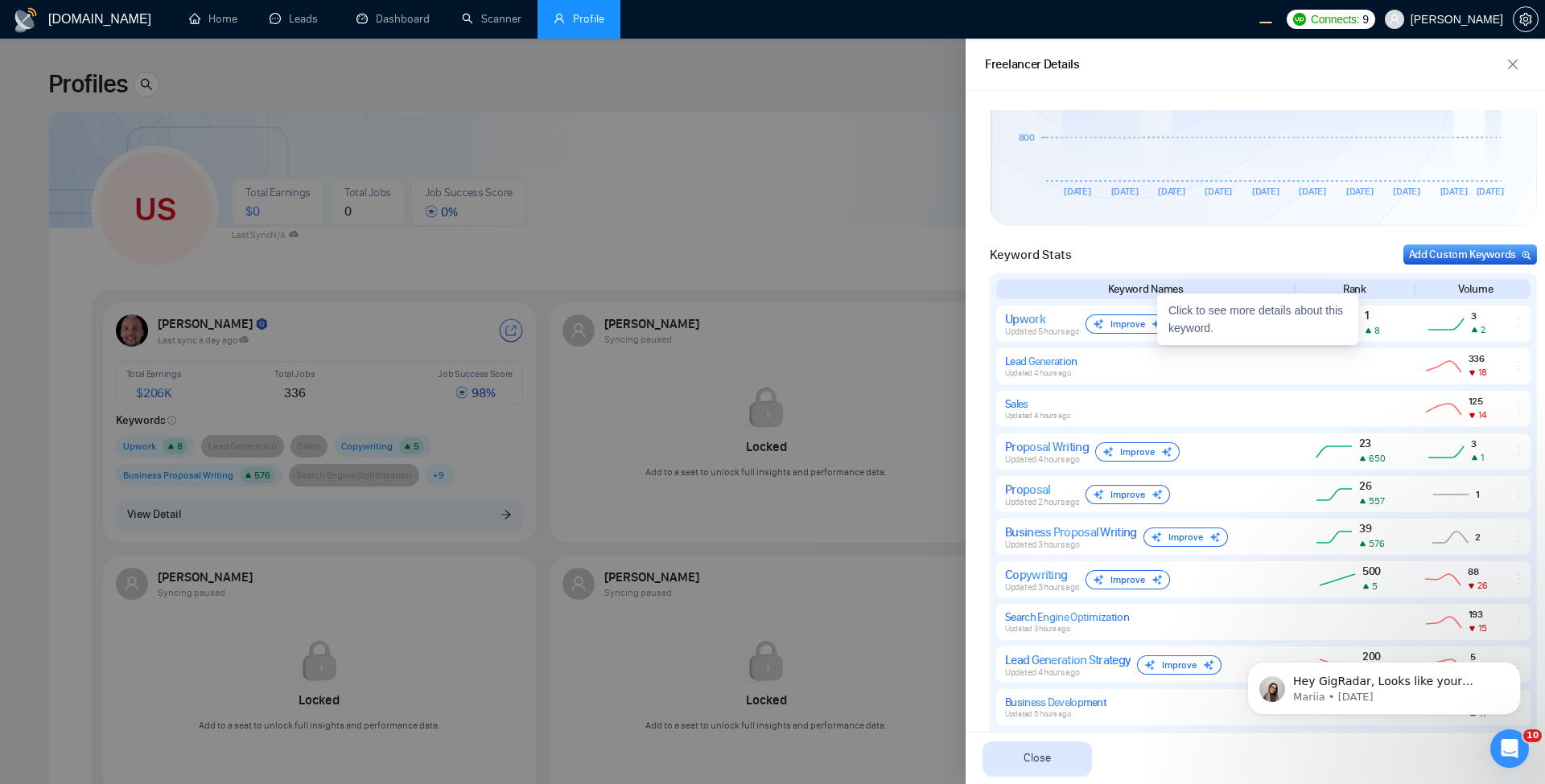
drag, startPoint x: 689, startPoint y: 322, endPoint x: 765, endPoint y: 336, distance: 77.3
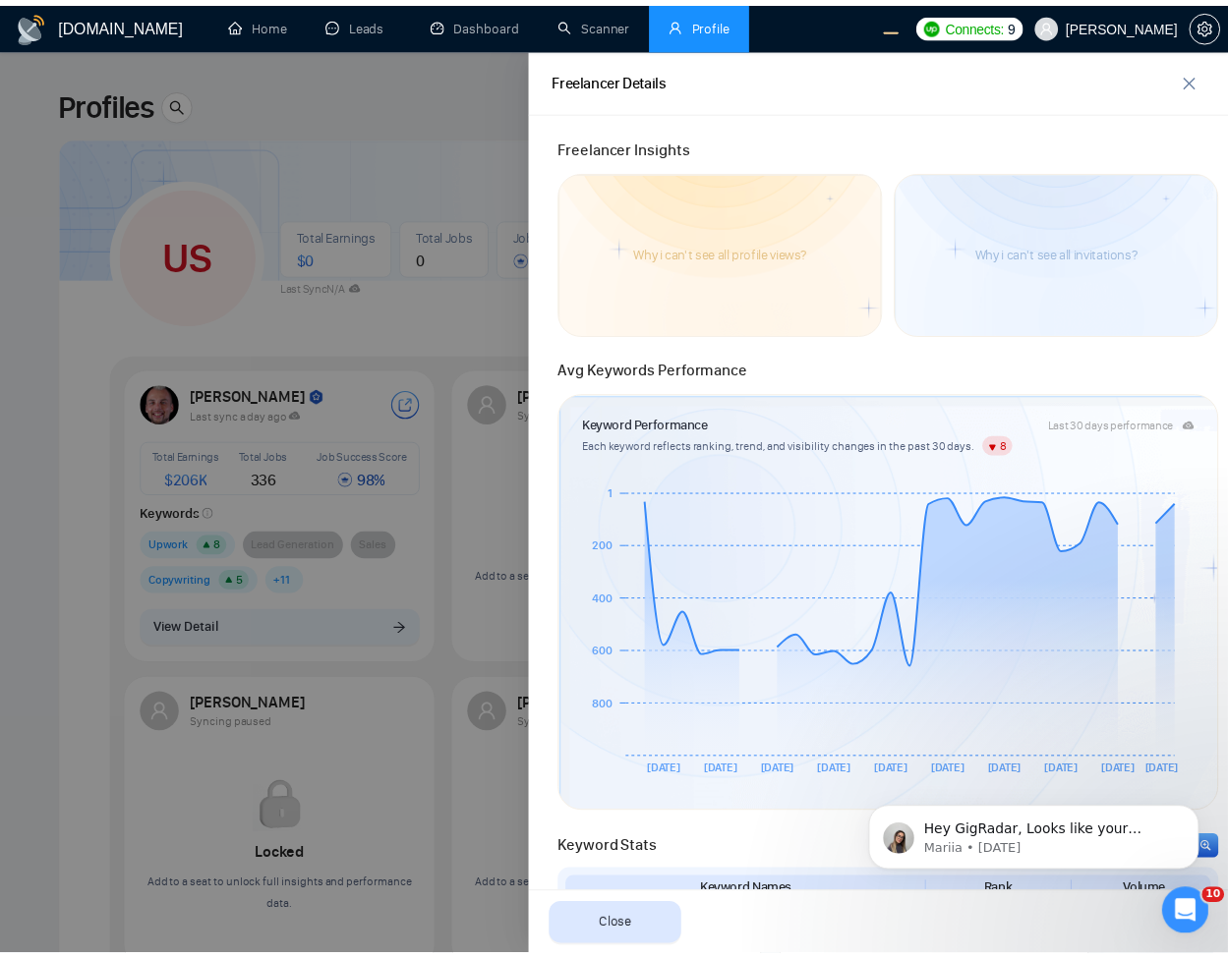
scroll to position [0, 0]
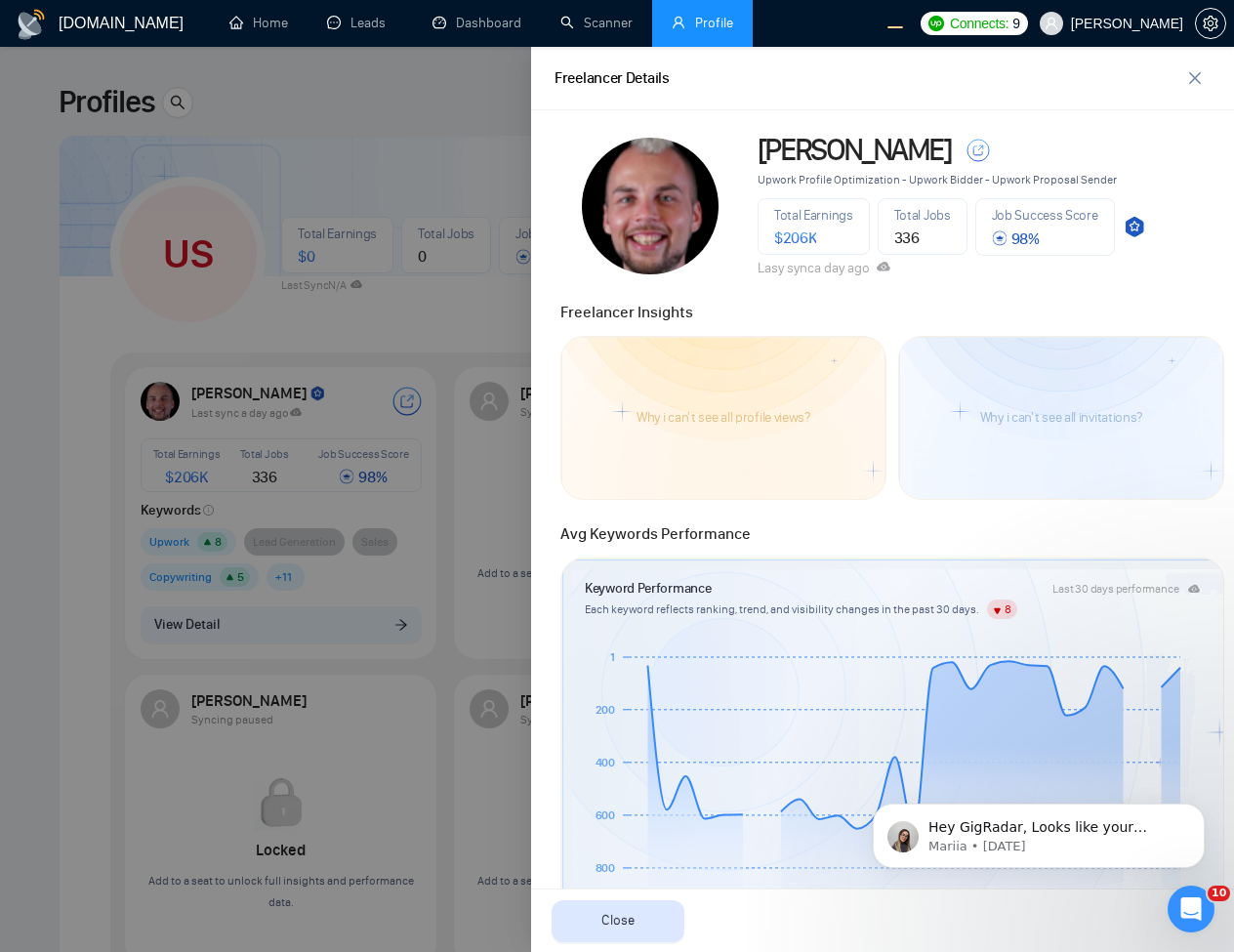
click at [371, 306] on div at bounding box center [617, 499] width 1234 height 905
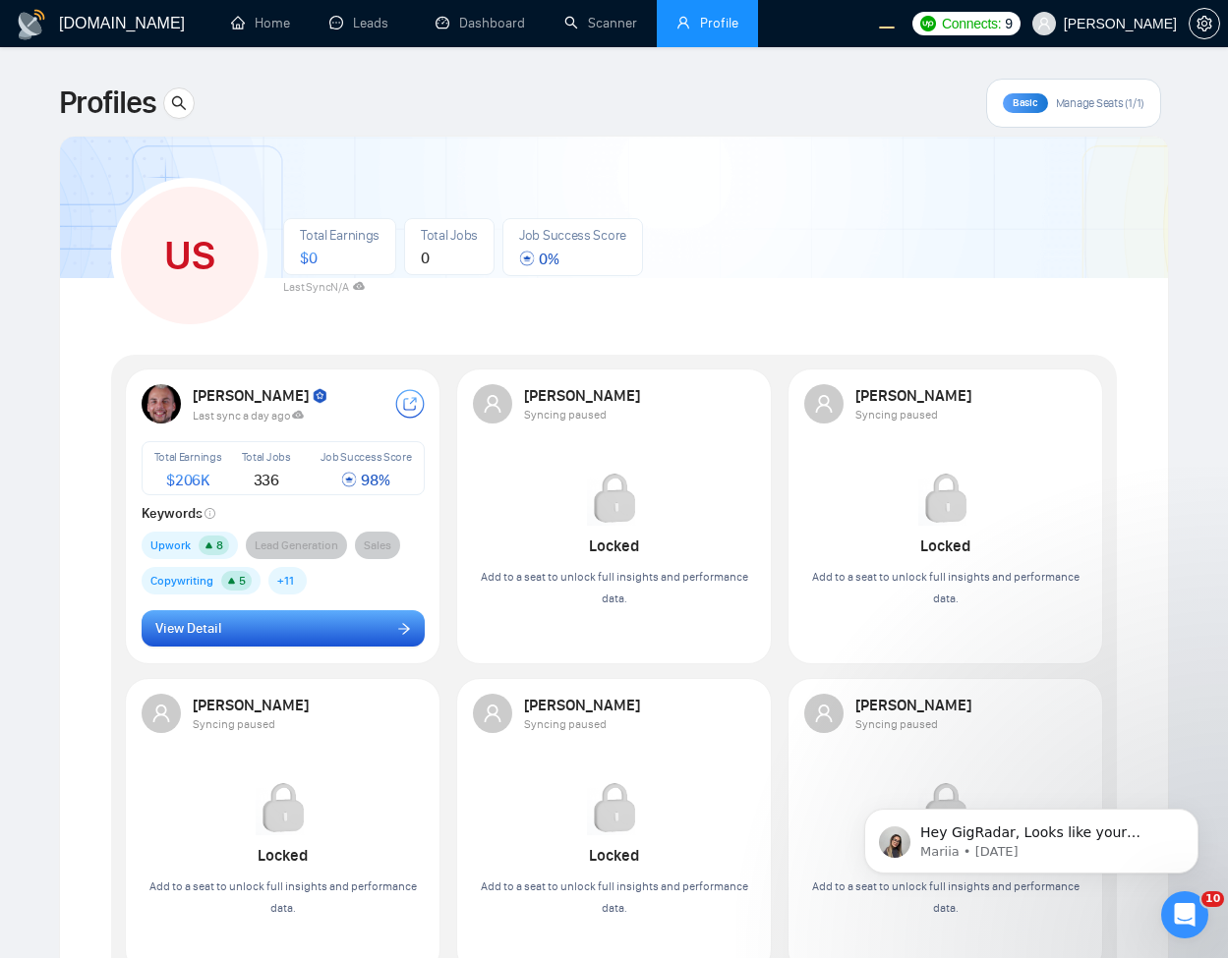
click at [295, 637] on button "View Detail" at bounding box center [283, 628] width 283 height 37
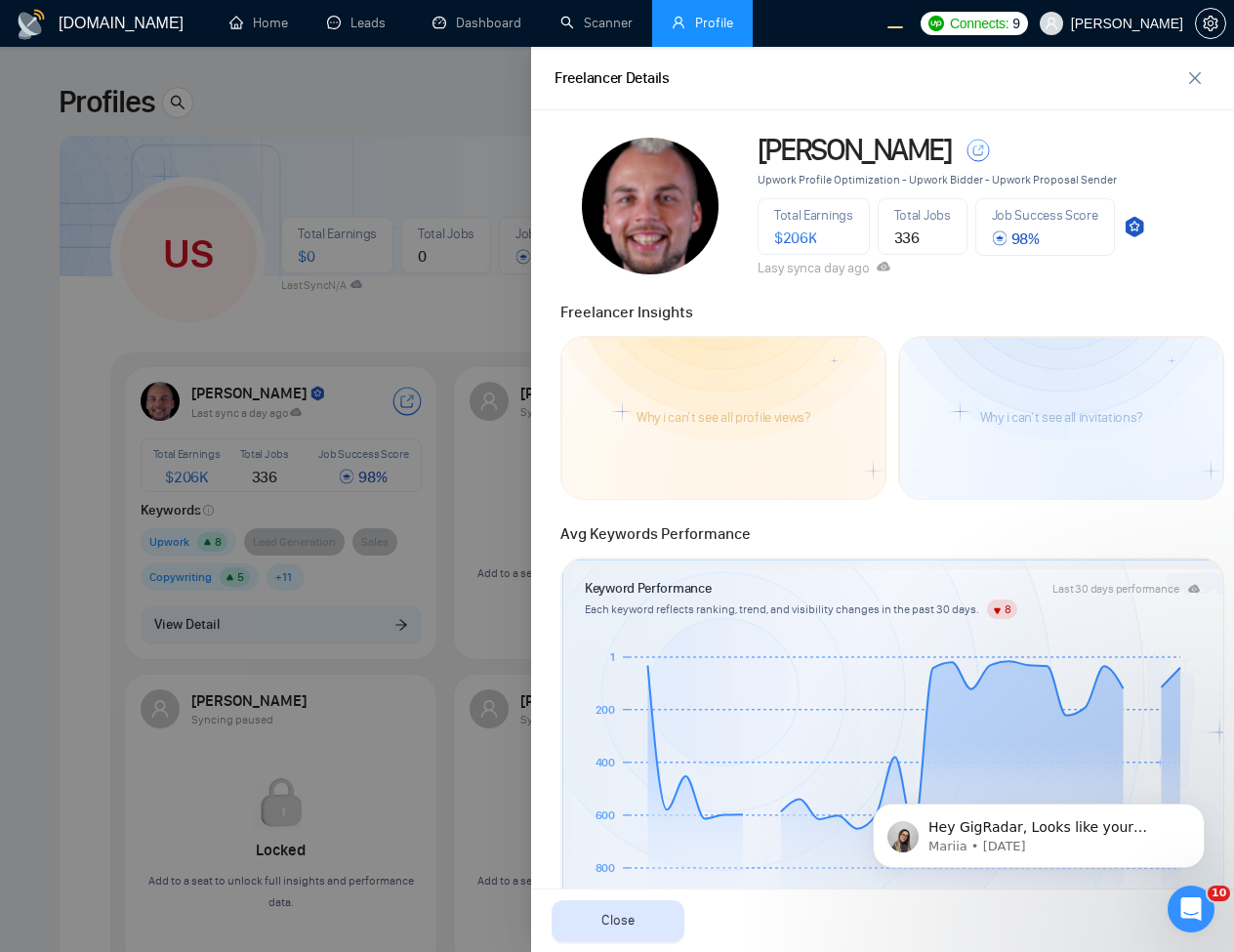
click at [331, 334] on div at bounding box center [617, 499] width 1234 height 905
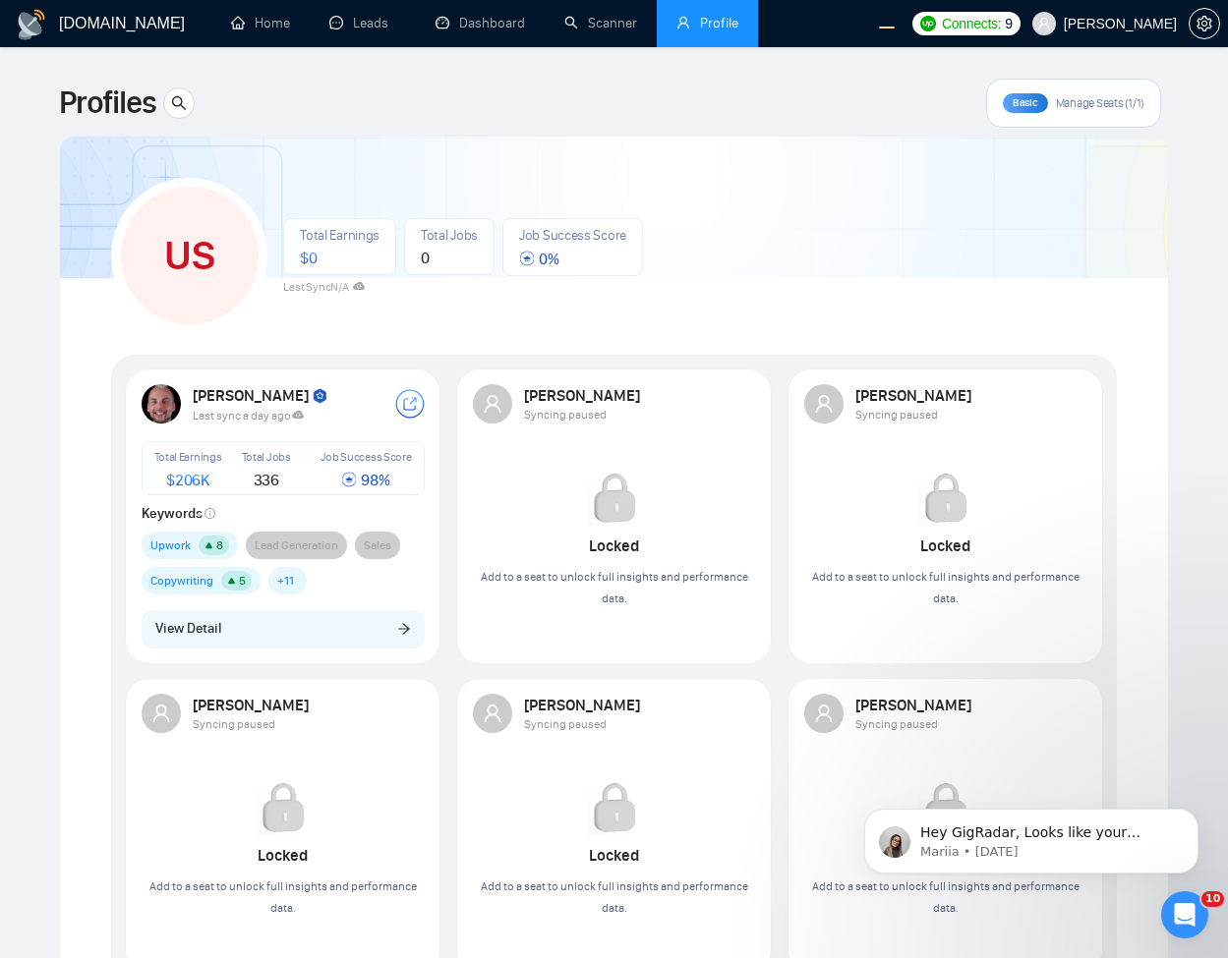
click at [978, 161] on div "US Total Earnings $ 0 Total Jobs 0 Job Success Score 0 % Last Sync N/A" at bounding box center [613, 247] width 1005 height 174
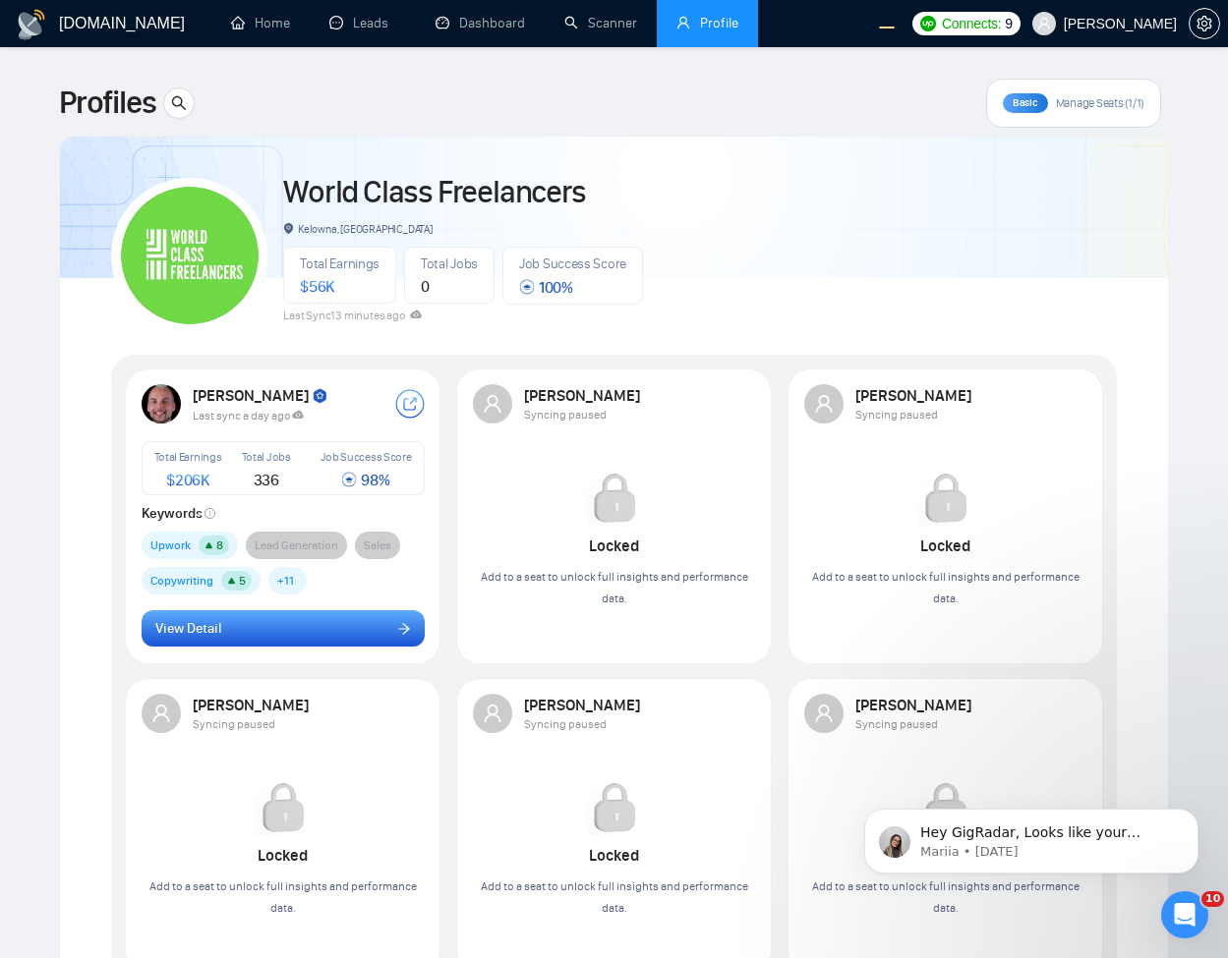
click at [356, 618] on button "View Detail" at bounding box center [283, 628] width 283 height 37
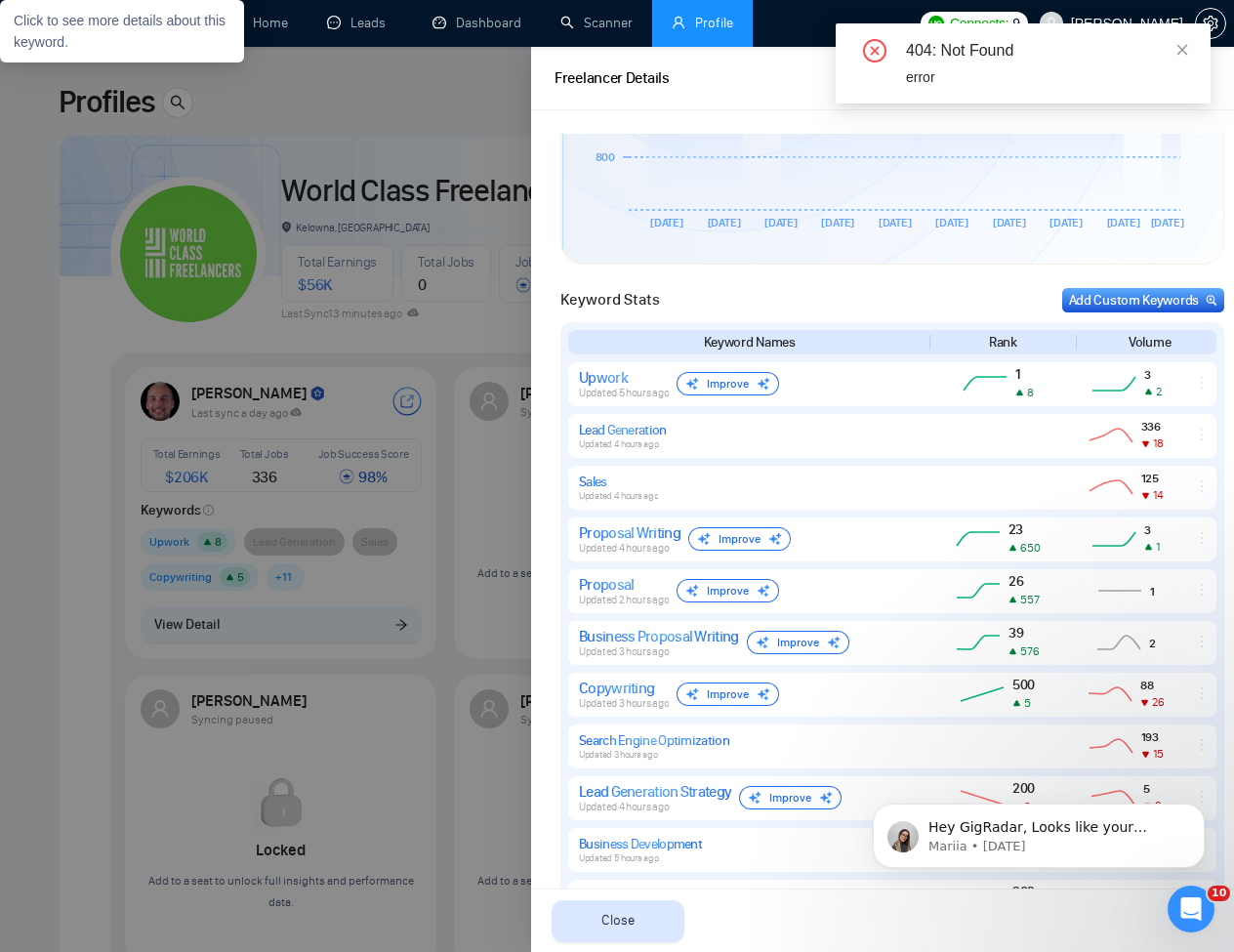
scroll to position [821, 0]
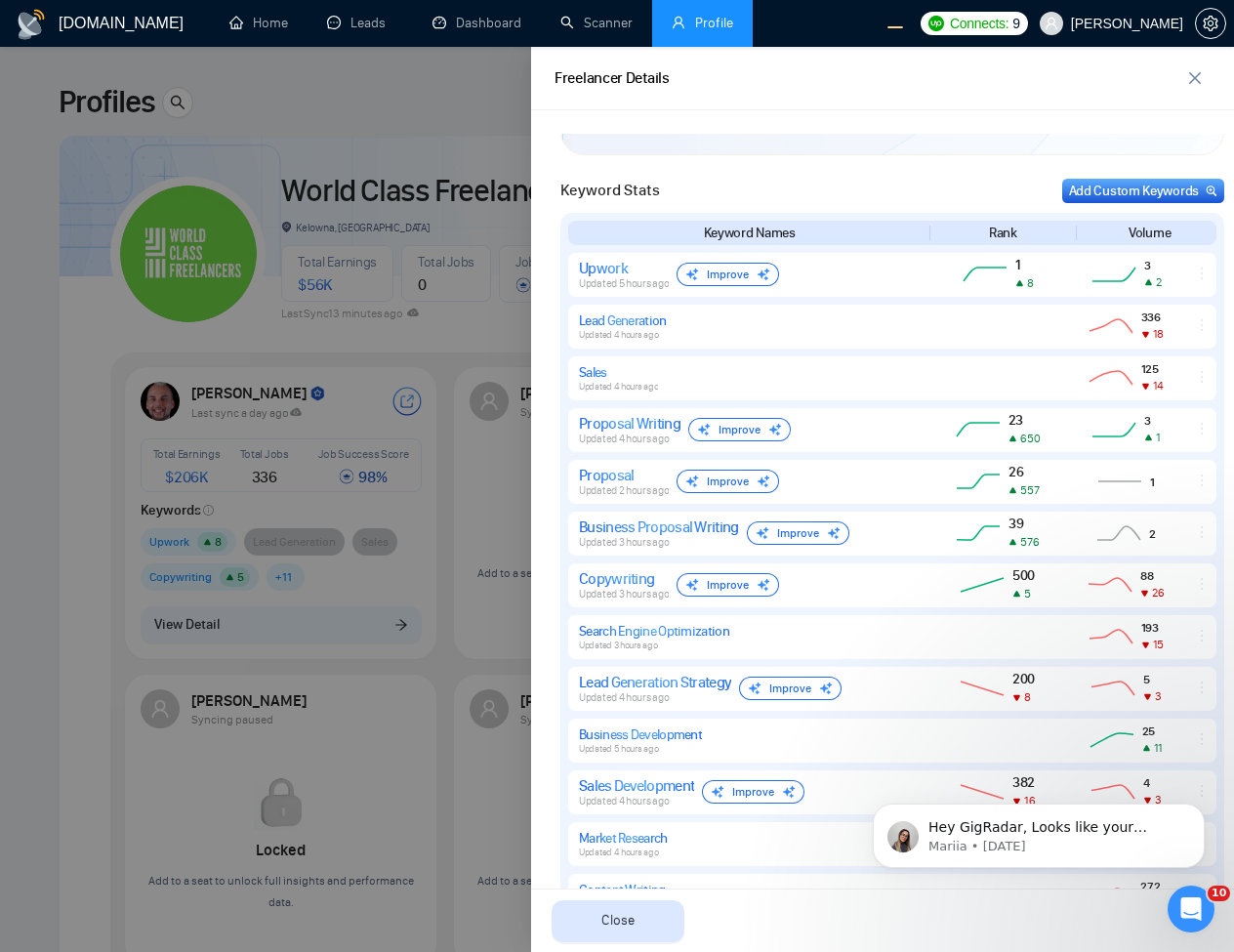
click at [351, 252] on div at bounding box center [617, 499] width 1234 height 905
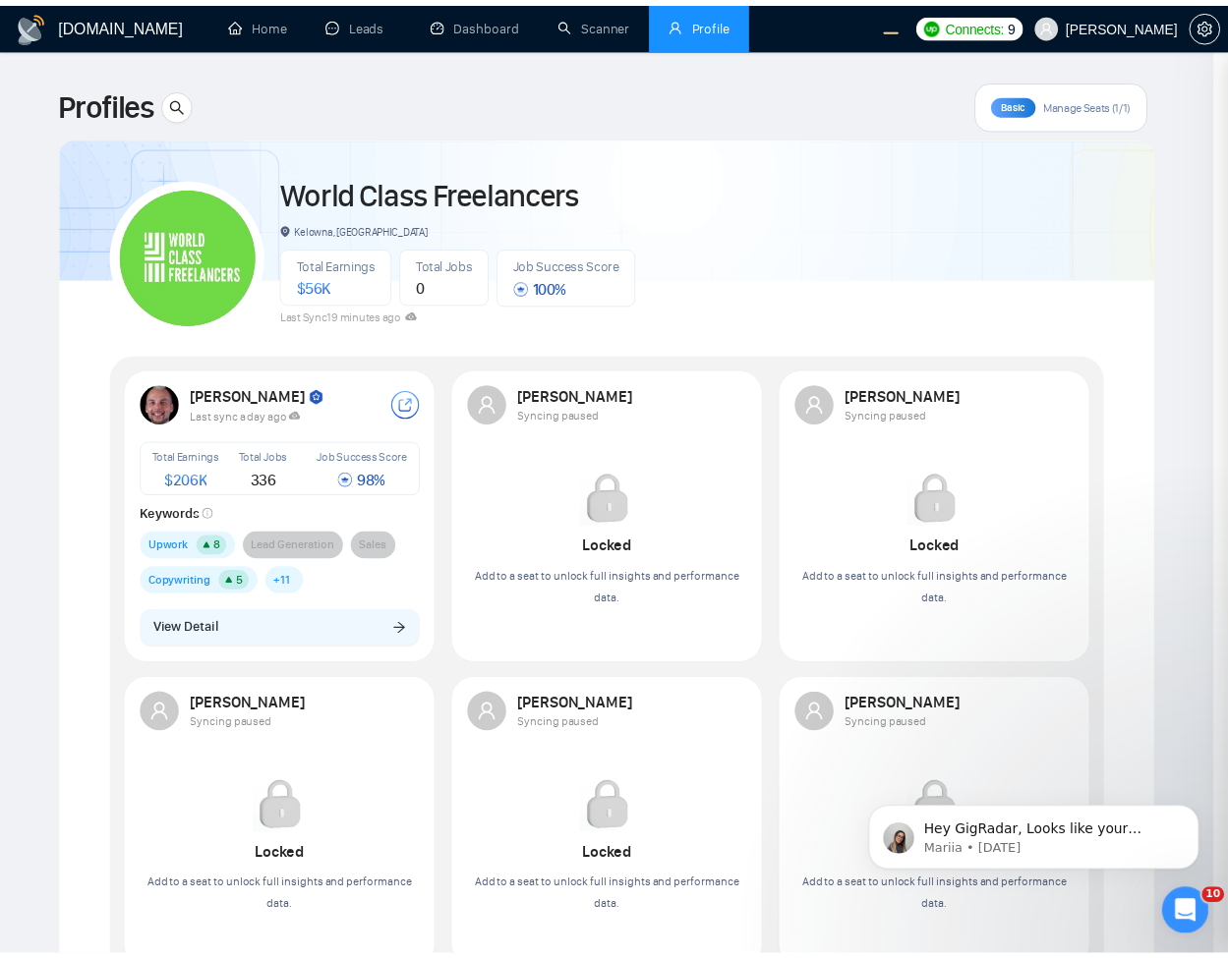
scroll to position [0, 0]
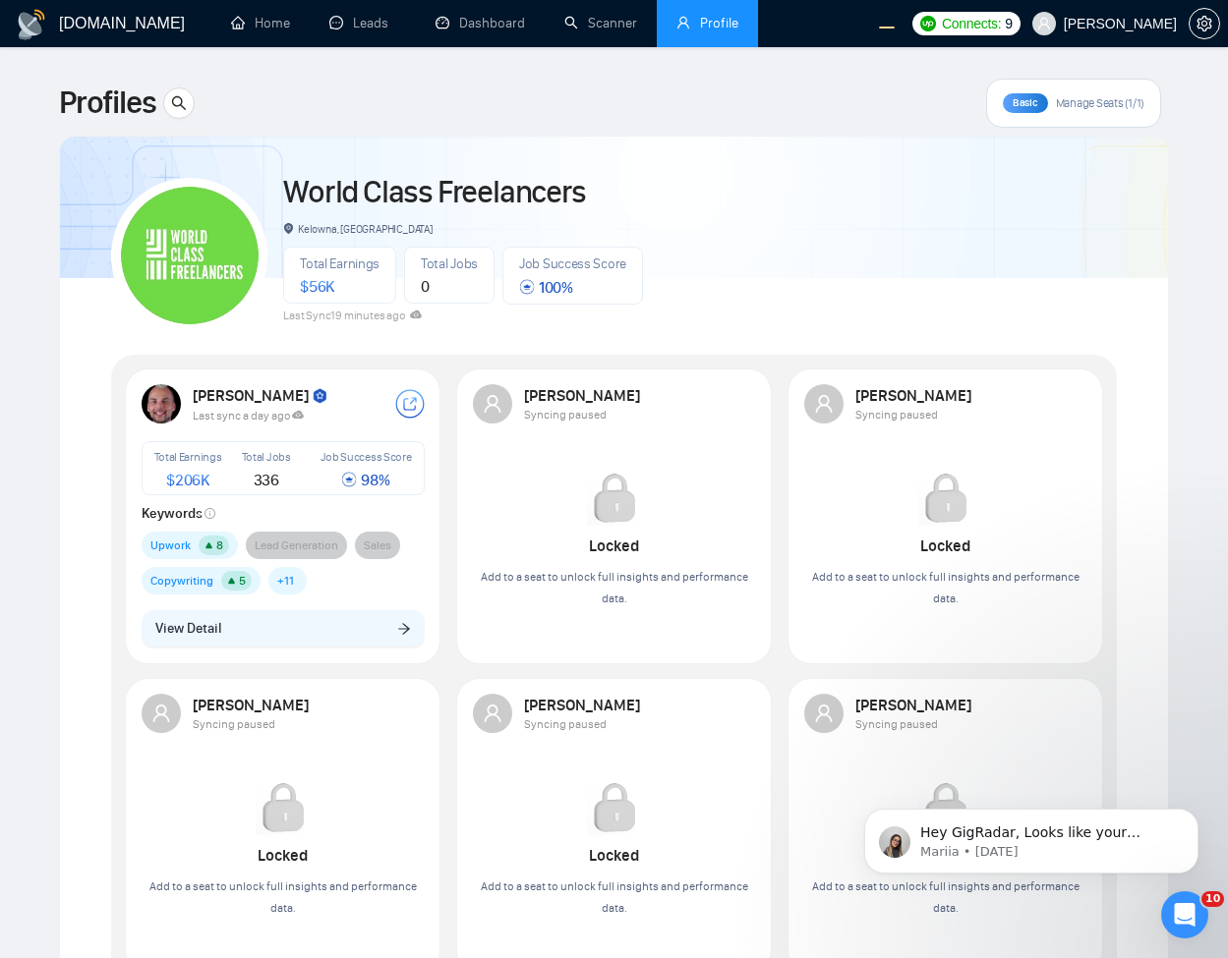
click at [333, 620] on button "View Detail" at bounding box center [283, 628] width 283 height 37
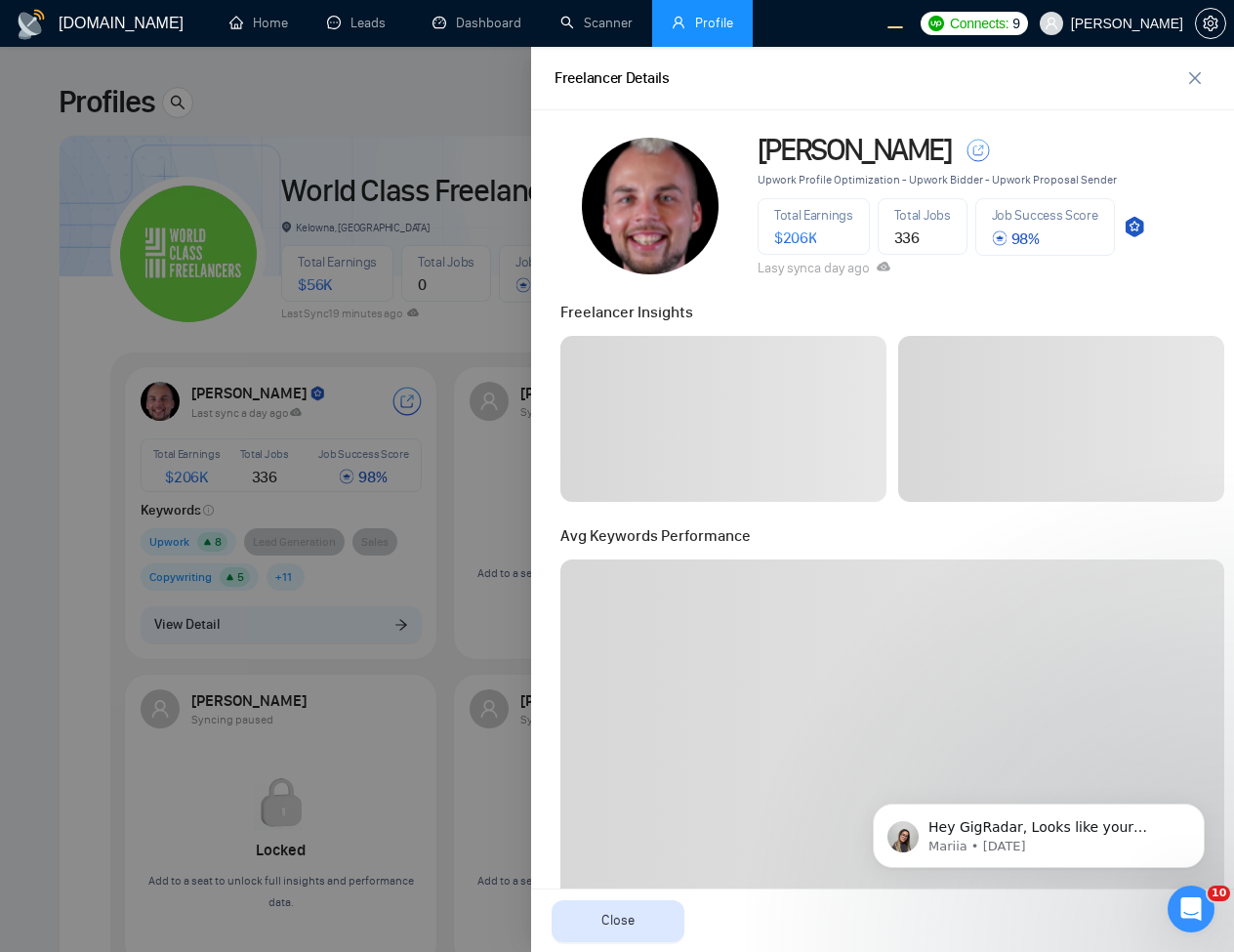
click at [340, 132] on div at bounding box center [617, 499] width 1234 height 905
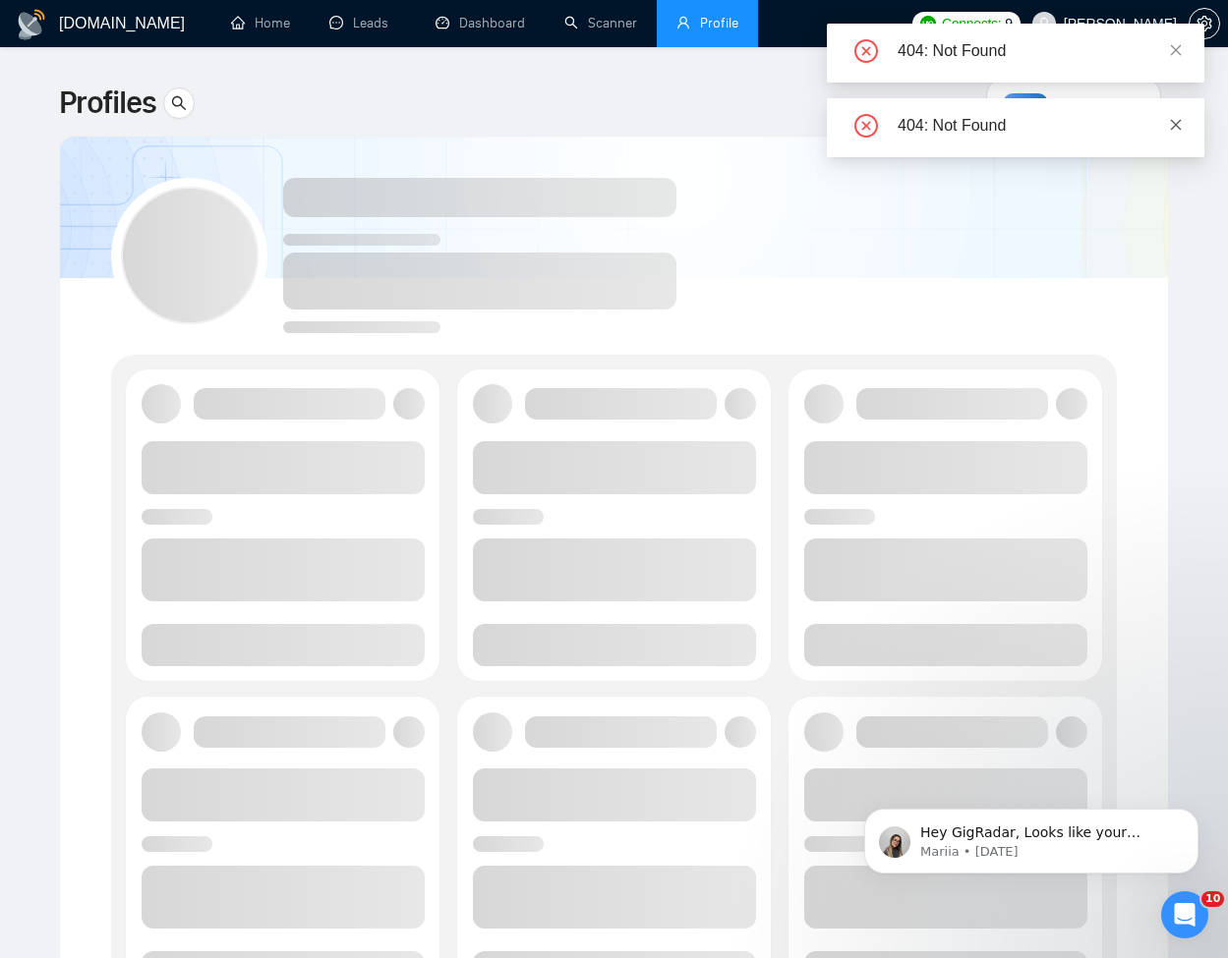
click at [1181, 125] on icon "close" at bounding box center [1176, 125] width 14 height 14
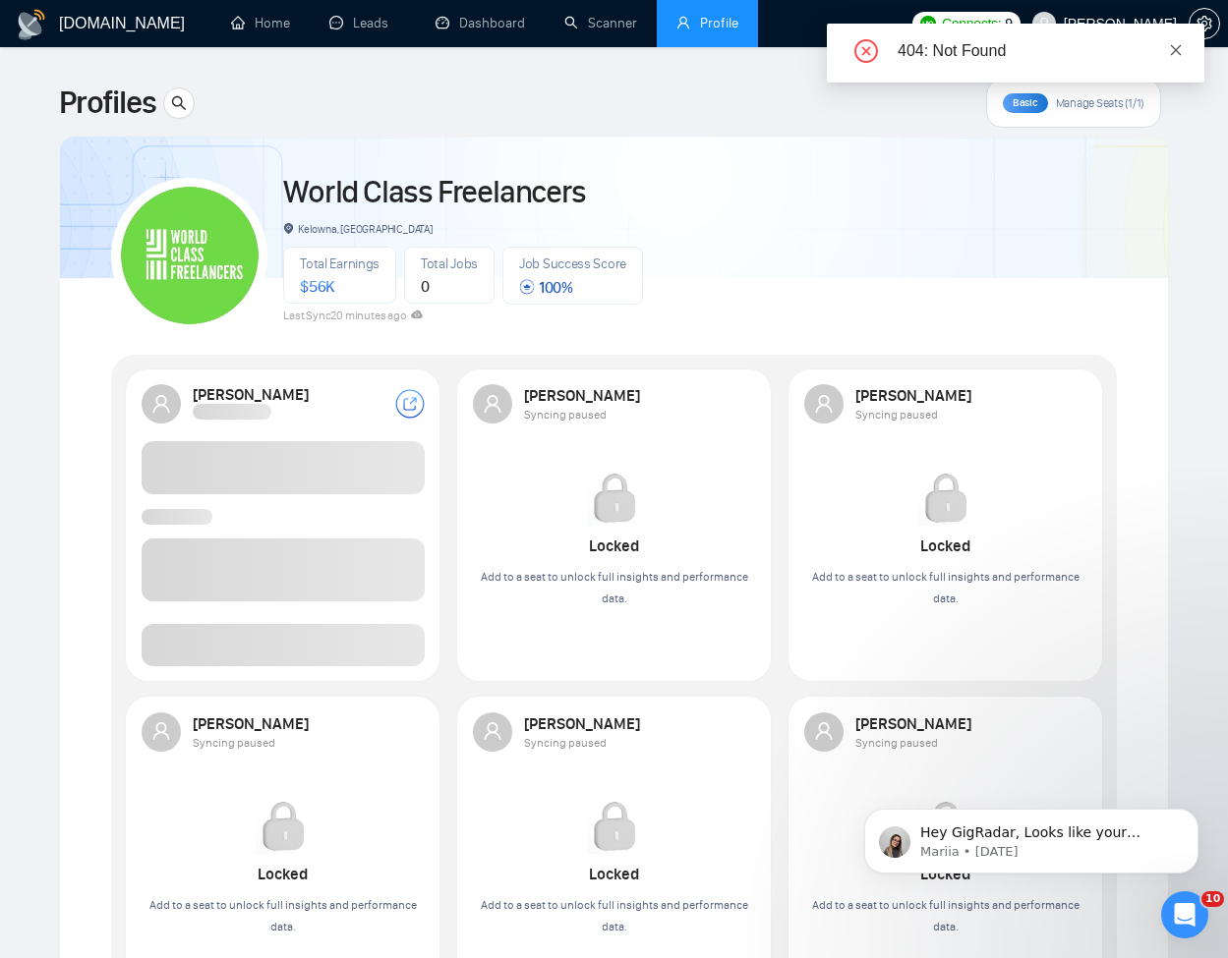
click at [1179, 40] on link at bounding box center [1176, 50] width 14 height 22
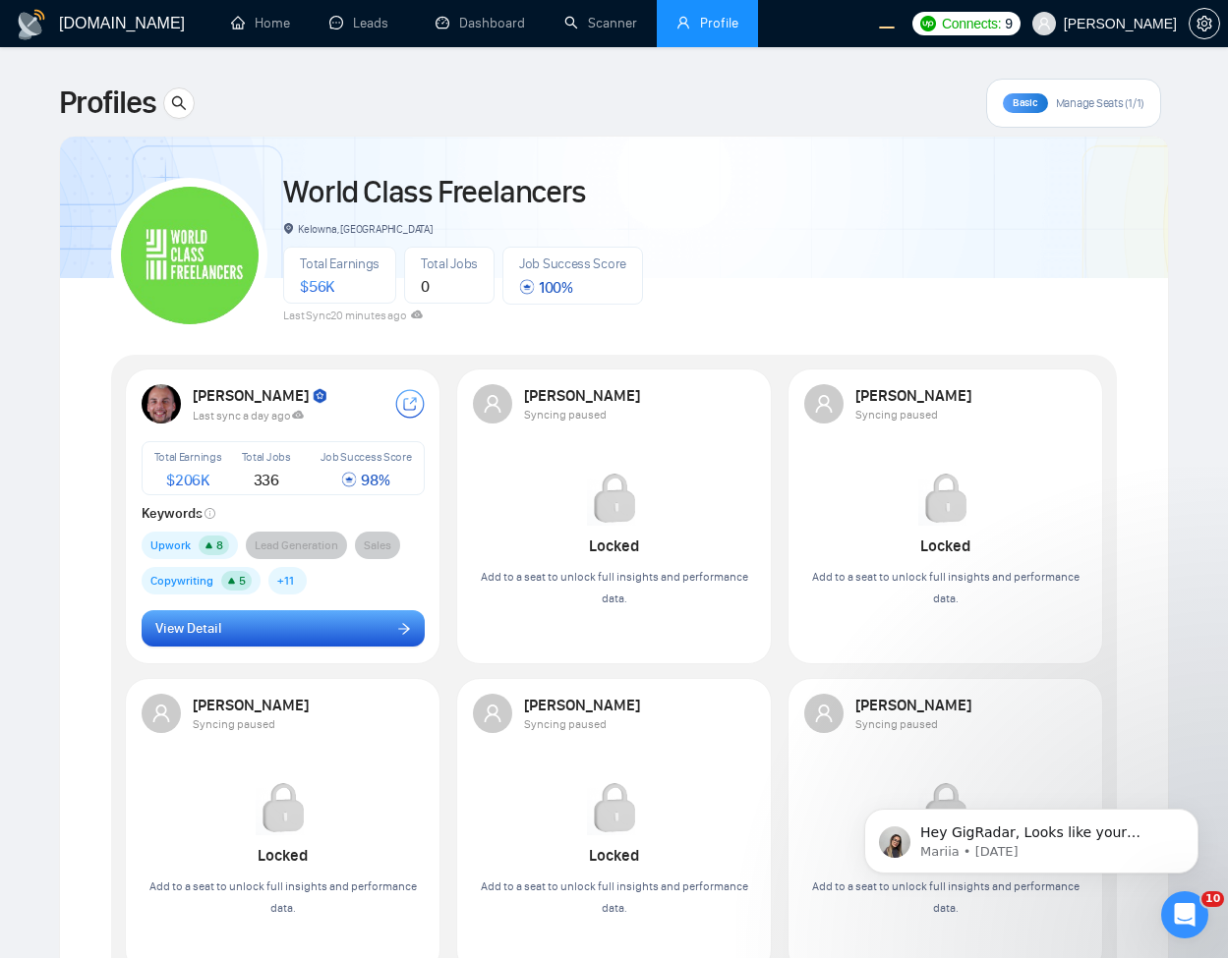
click at [333, 614] on button "View Detail" at bounding box center [283, 628] width 283 height 37
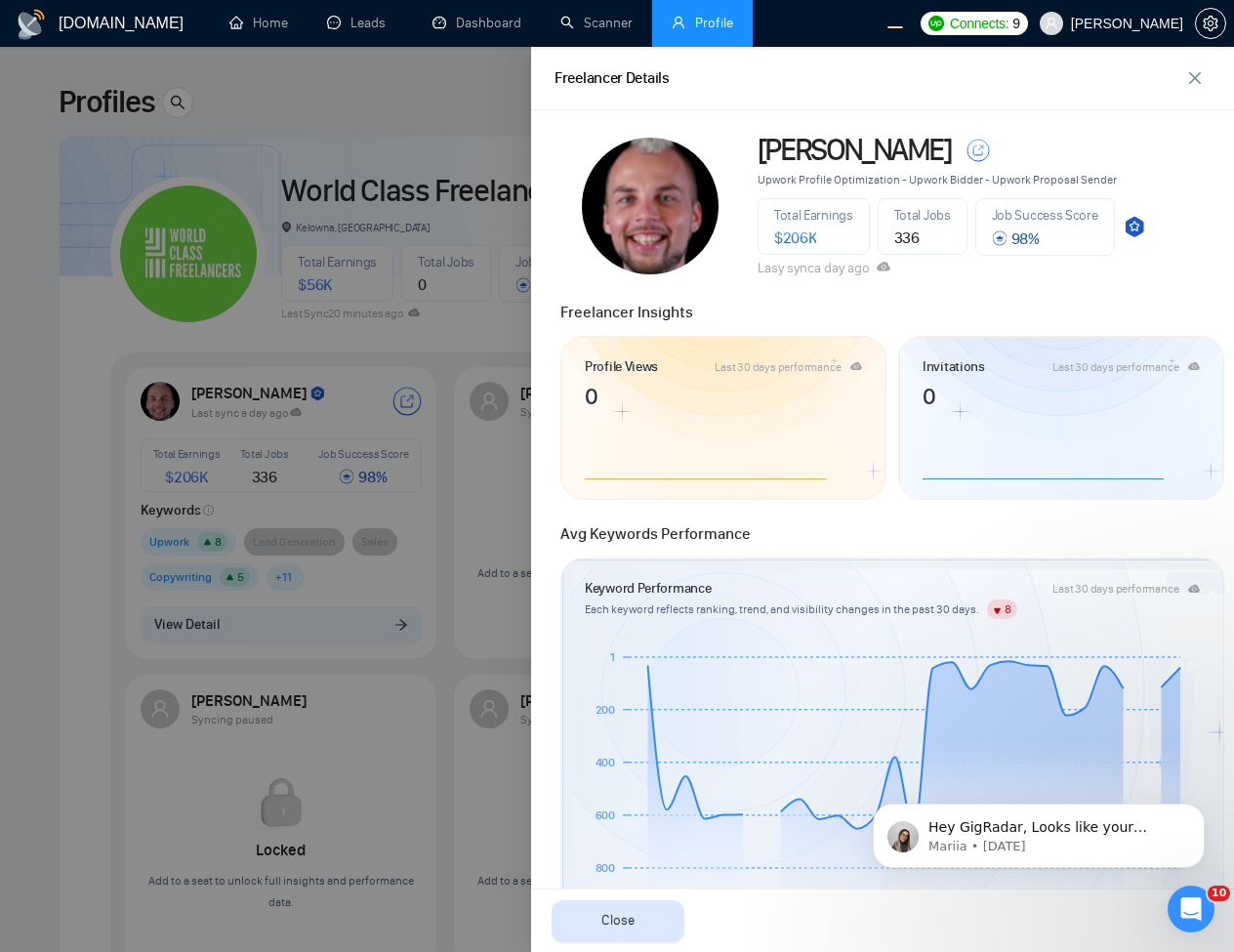
click at [385, 306] on div at bounding box center [617, 499] width 1234 height 905
